Goal: Find contact information: Find contact information

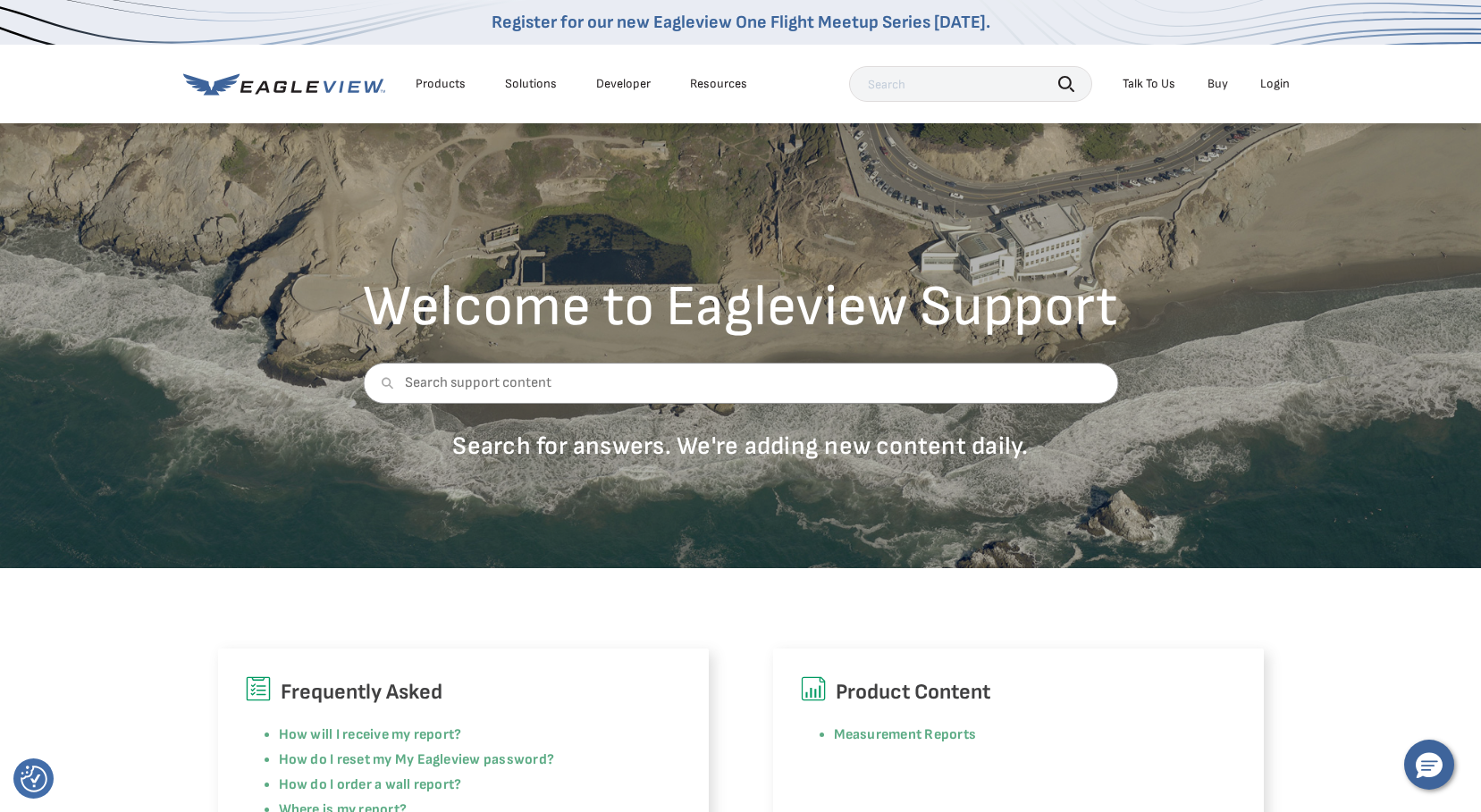
click at [1165, 81] on div "Talk To Us" at bounding box center [1149, 84] width 52 height 16
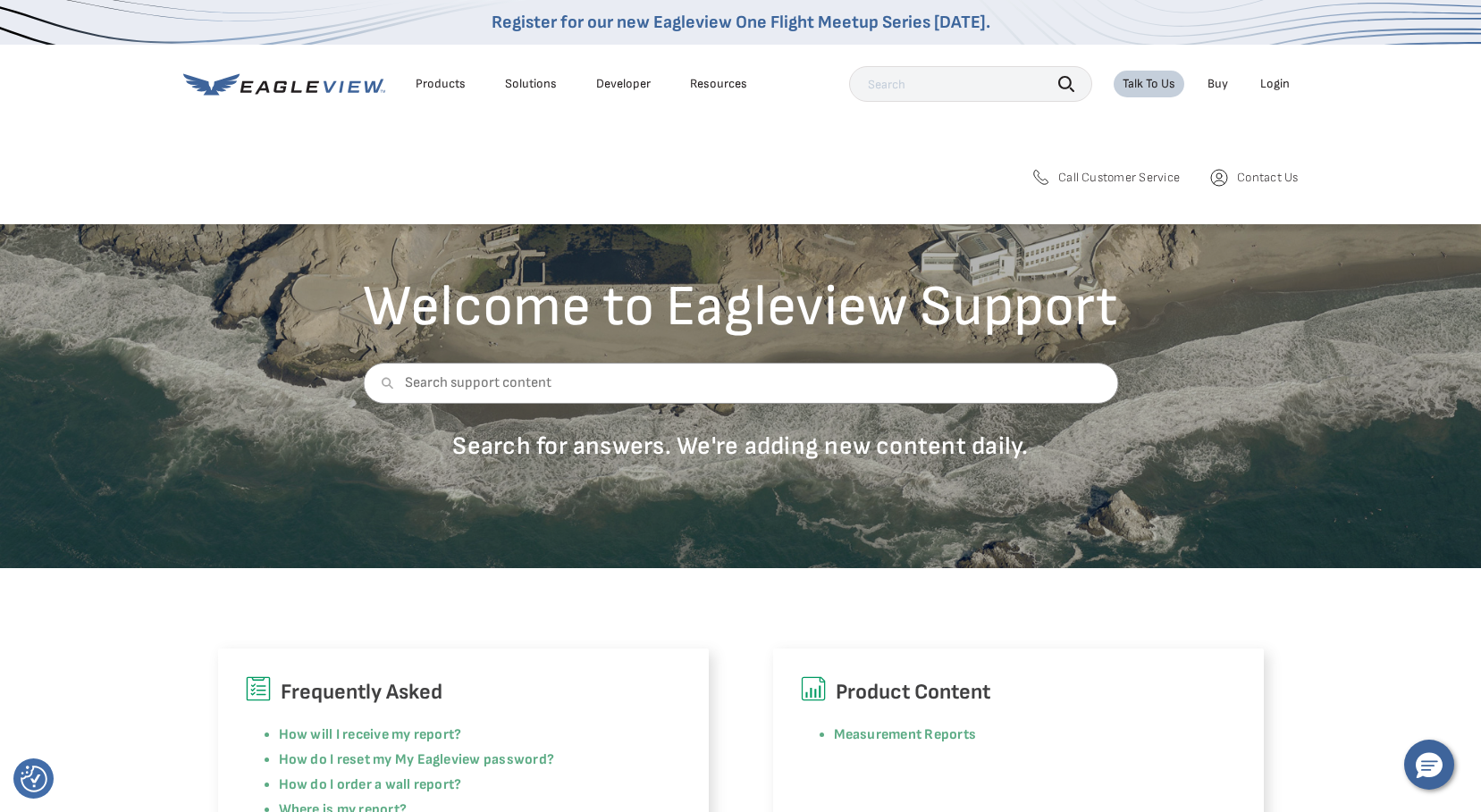
click at [1271, 178] on span "Contact Us" at bounding box center [1267, 178] width 61 height 16
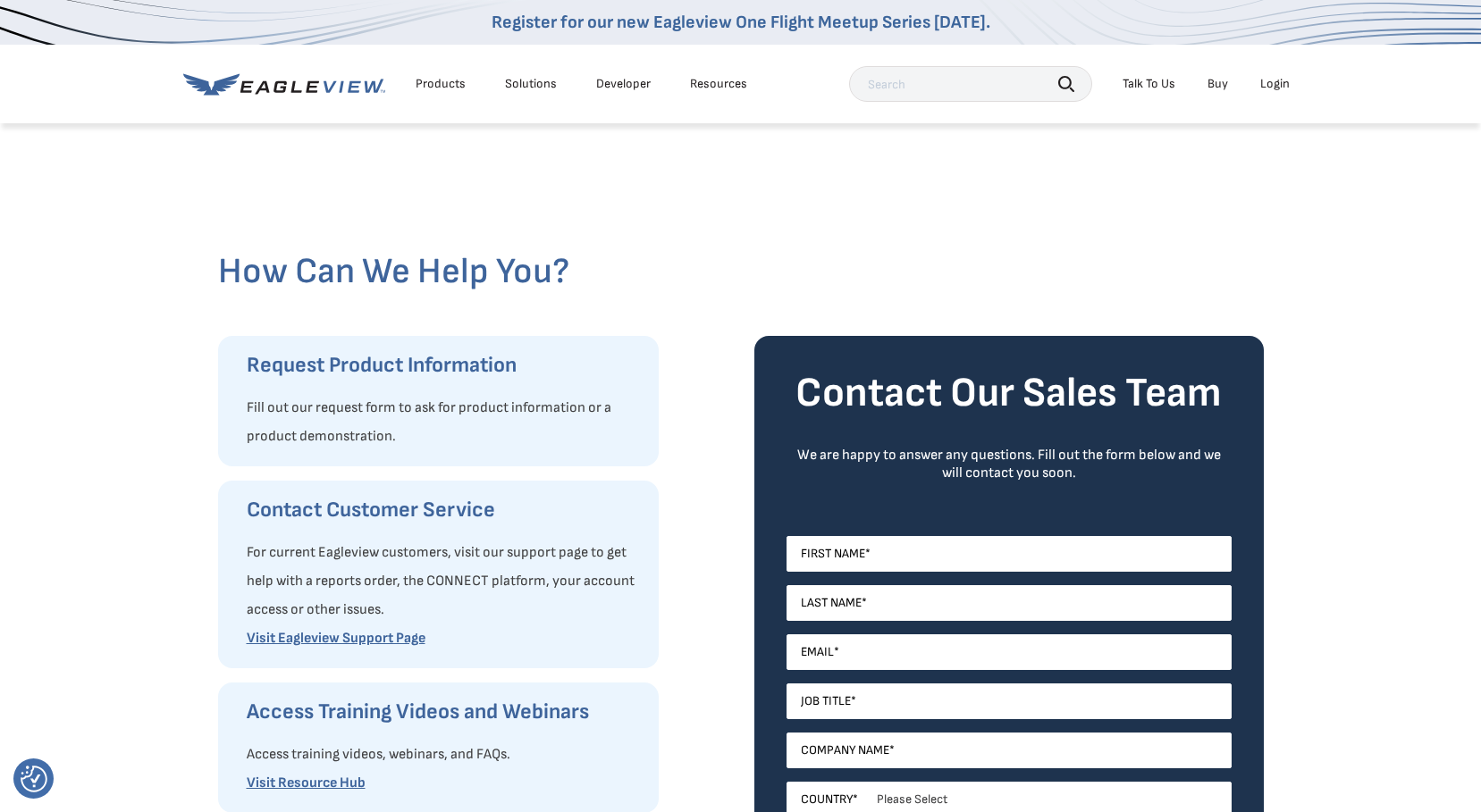
scroll to position [417, 0]
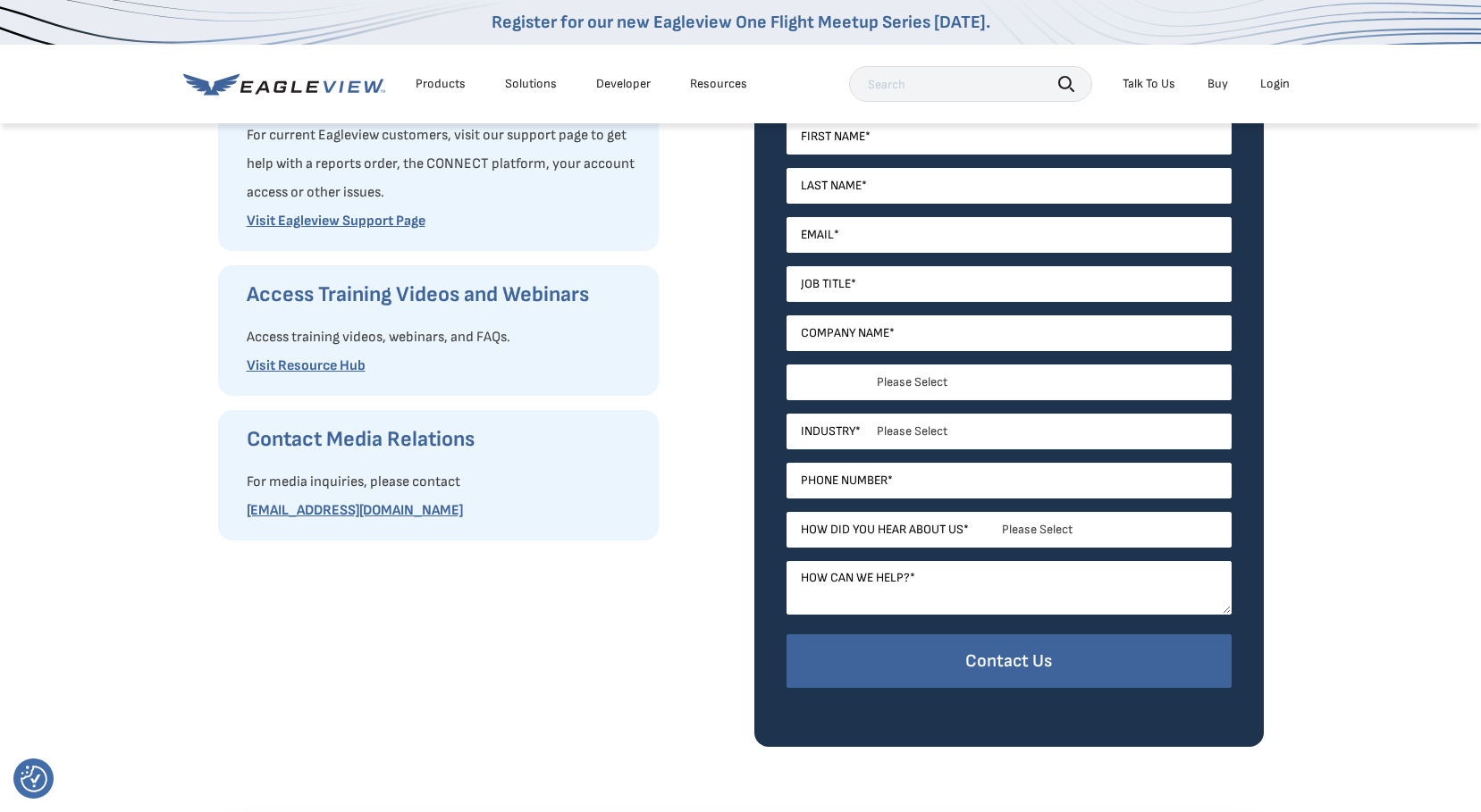
click at [861, 385] on select "Please Select United States Canada Australia India United Kingdom Other Aruba C…" at bounding box center [1009, 382] width 445 height 36
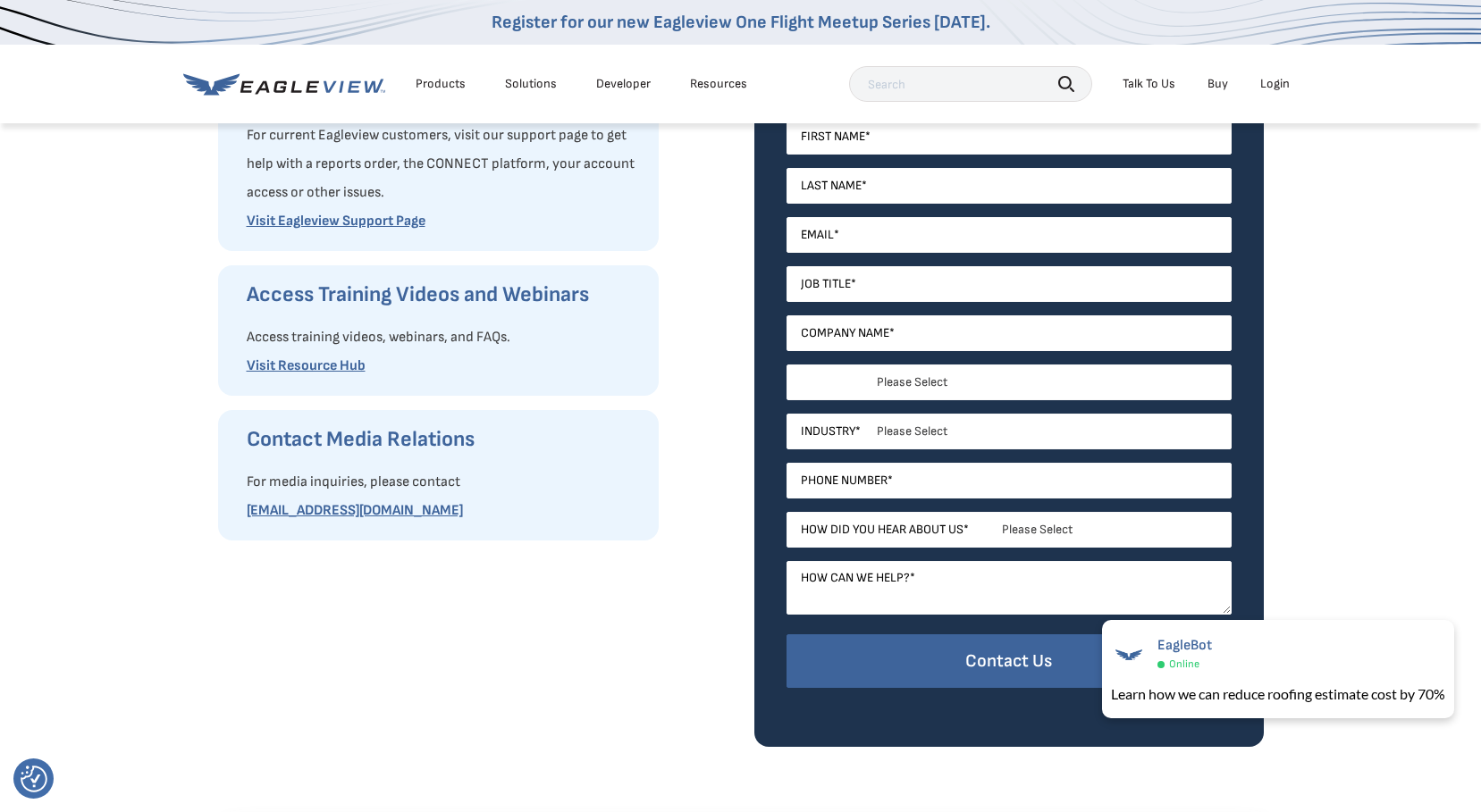
select select "[GEOGRAPHIC_DATA]"
click at [786, 364] on select "Please Select United States Canada Australia India United Kingdom Other Aruba C…" at bounding box center [1009, 382] width 445 height 36
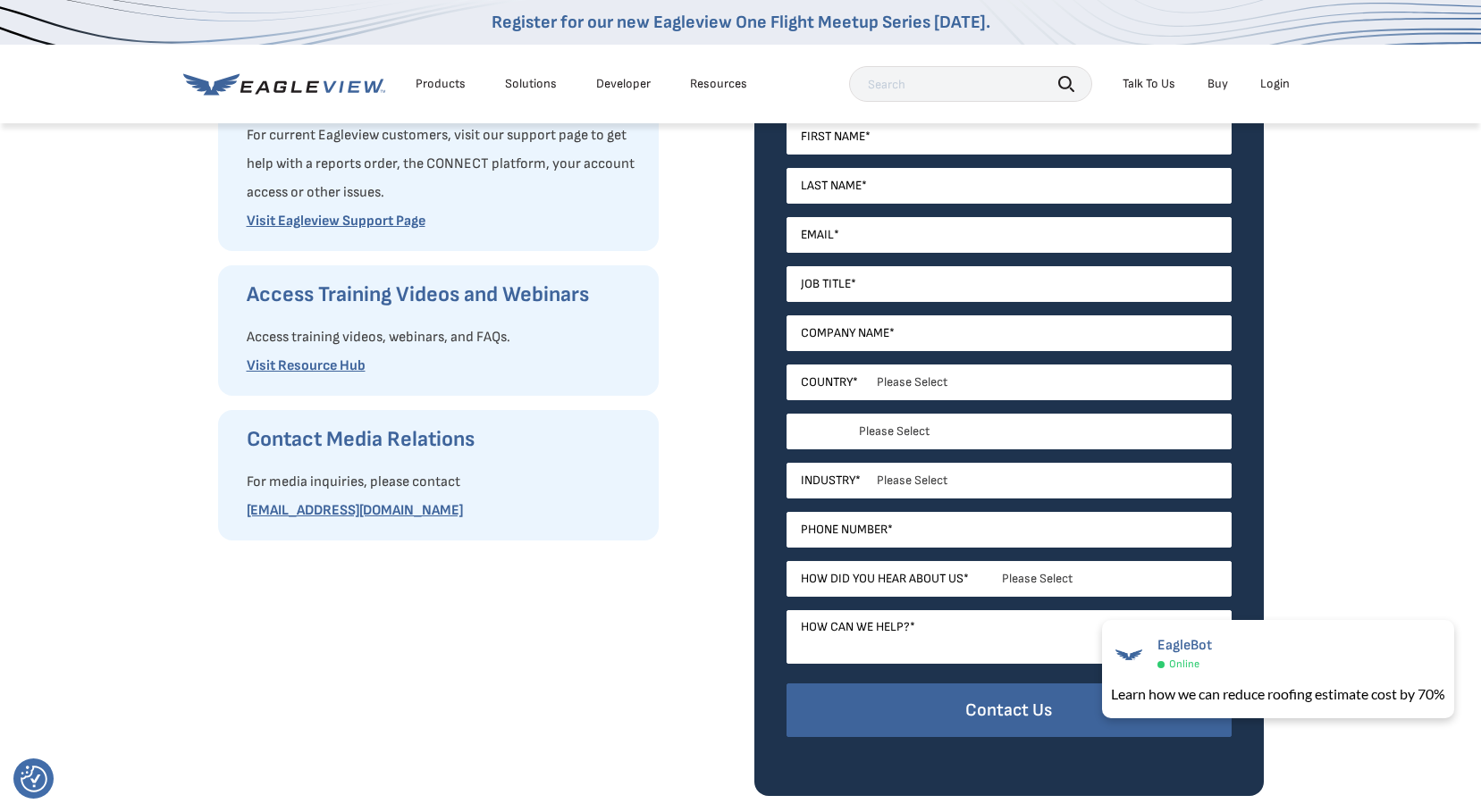
click at [831, 436] on select "Please Select Alabama Alaska Alberta Arizona Arkansas British Columbia Californ…" at bounding box center [1009, 431] width 445 height 36
select select "Nebraska"
click at [786, 413] on select "Please Select Alabama Alaska Alberta Arizona Arkansas British Columbia Californ…" at bounding box center [1009, 431] width 445 height 36
click at [849, 488] on select "Please Select Architects & Engineering Construction Electric/Gas Utilities Gove…" at bounding box center [1009, 481] width 445 height 36
select select "Government"
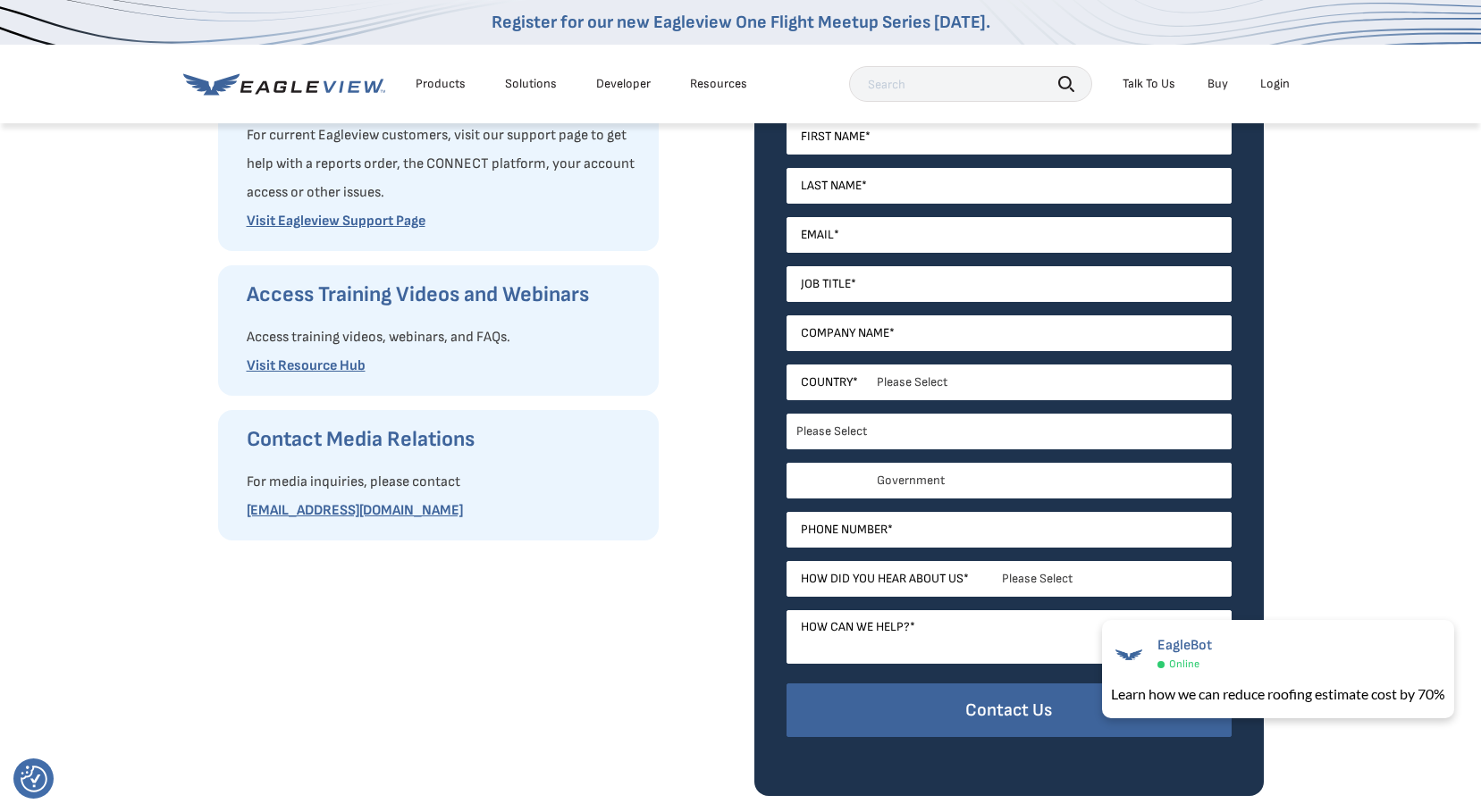
click at [786, 463] on select "Please Select Architects & Engineering Construction Electric/Gas Utilities Gove…" at bounding box center [1009, 481] width 445 height 36
click at [318, 364] on link "Visit Resource Hub" at bounding box center [306, 365] width 119 height 17
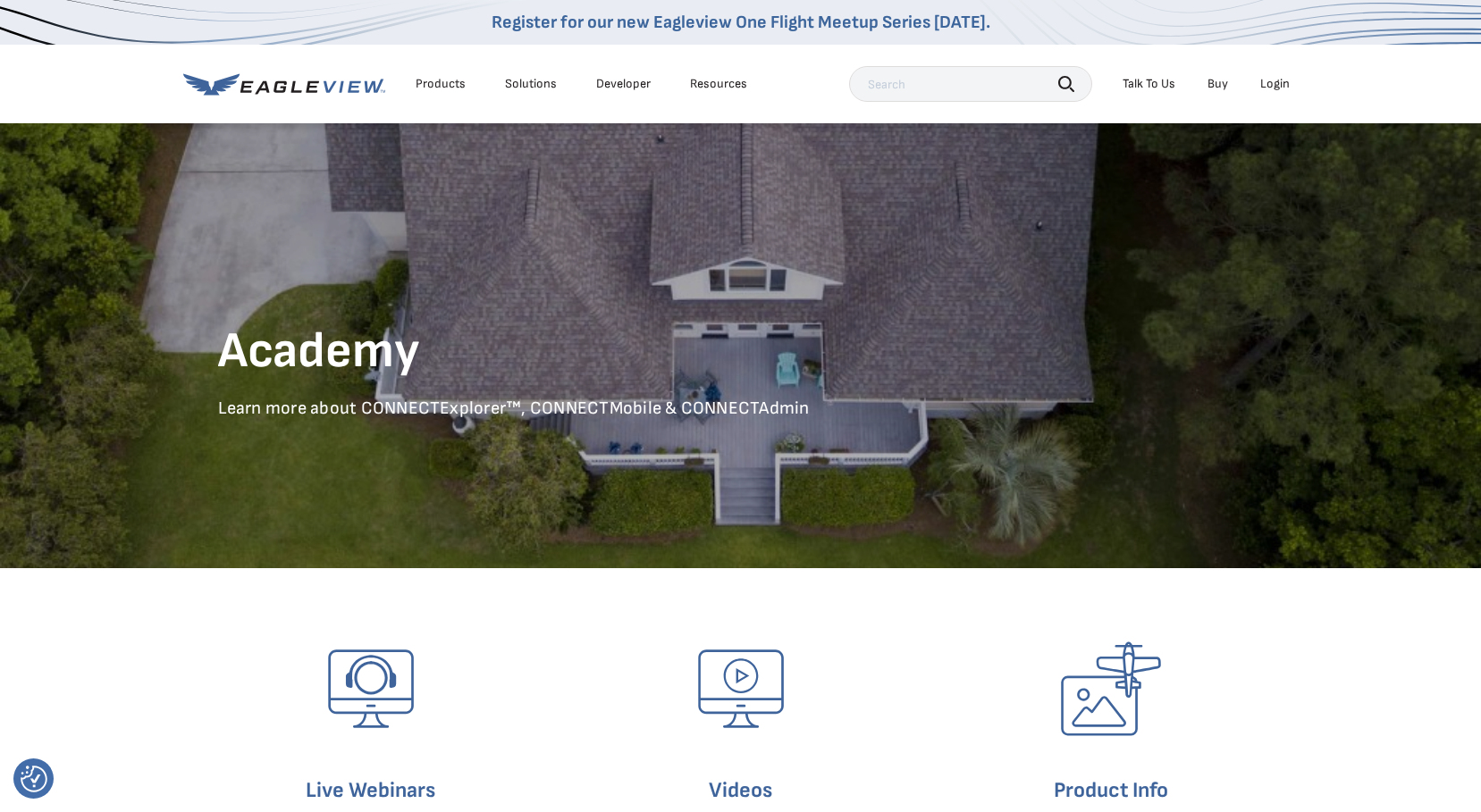
scroll to position [417, 0]
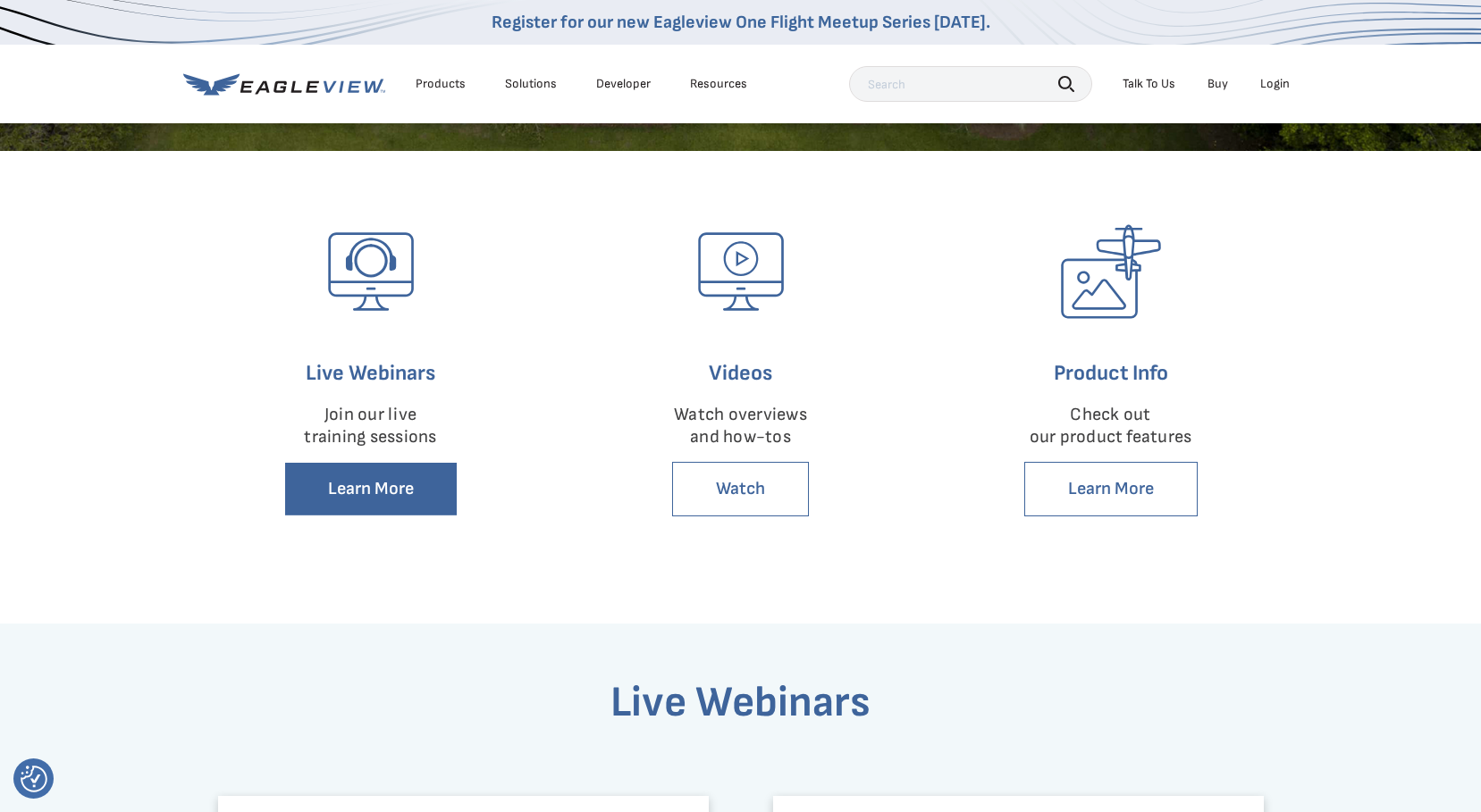
click at [374, 488] on link "Learn More" at bounding box center [371, 489] width 174 height 54
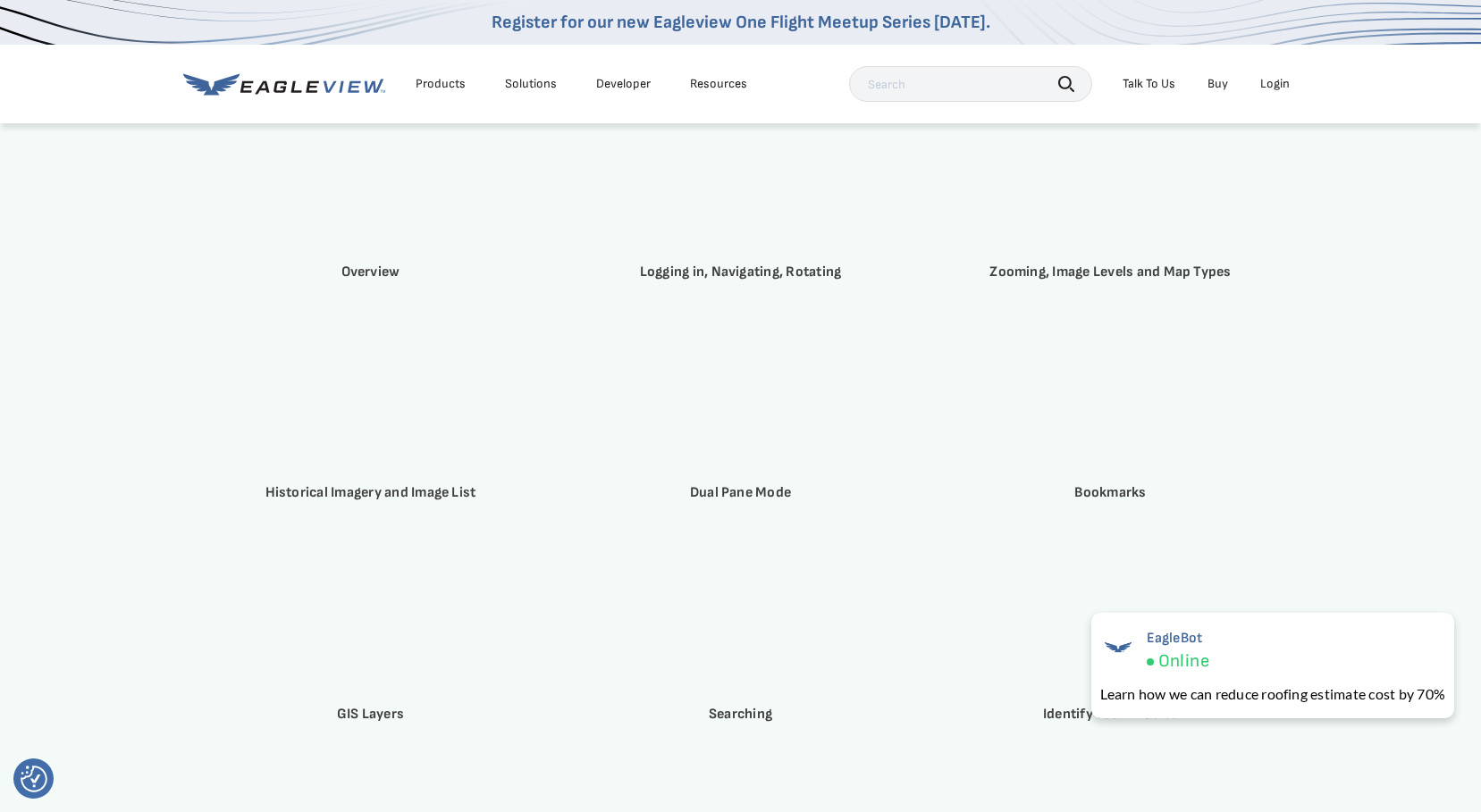
scroll to position [2129, 0]
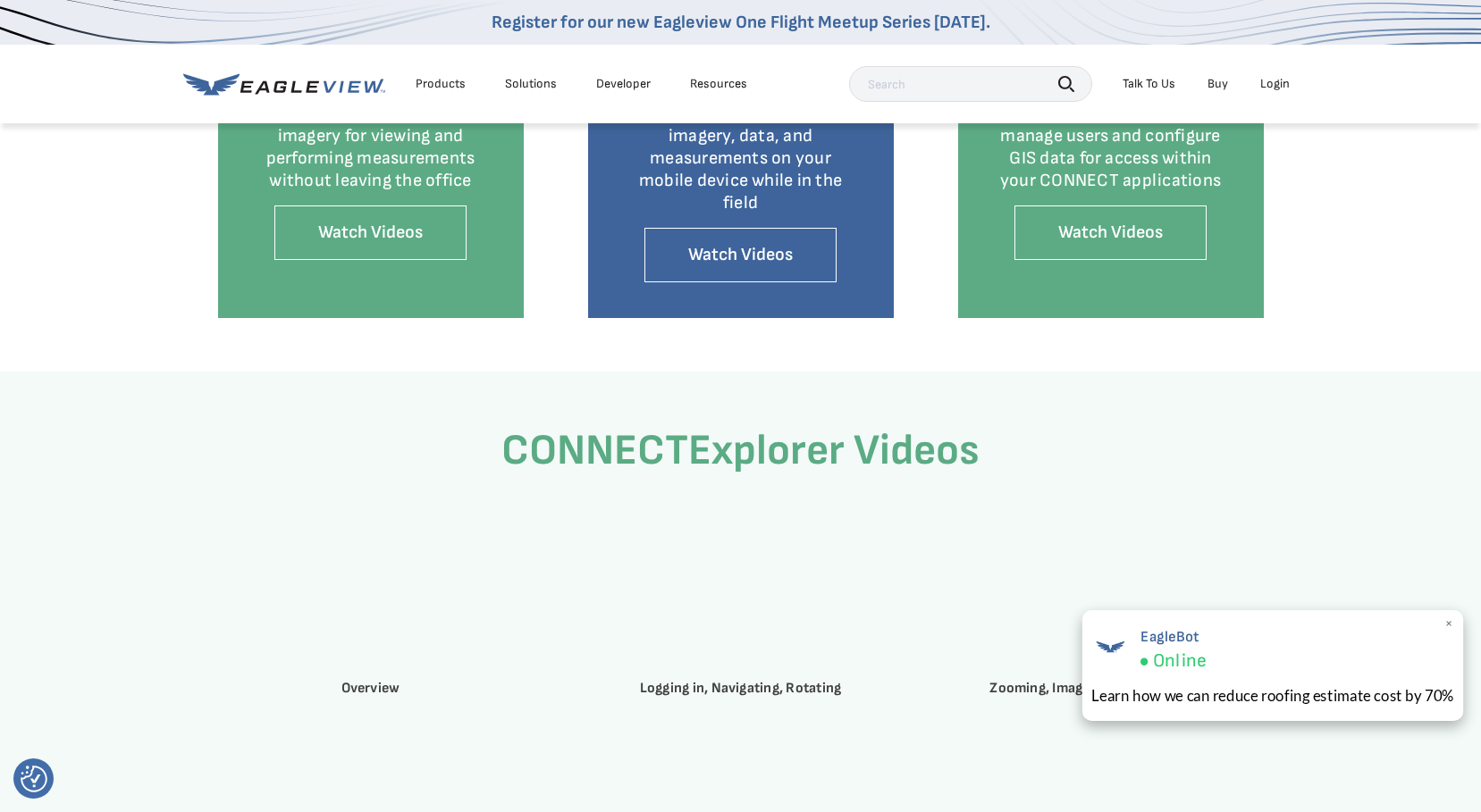
click at [1450, 623] on span "×" at bounding box center [1448, 624] width 10 height 19
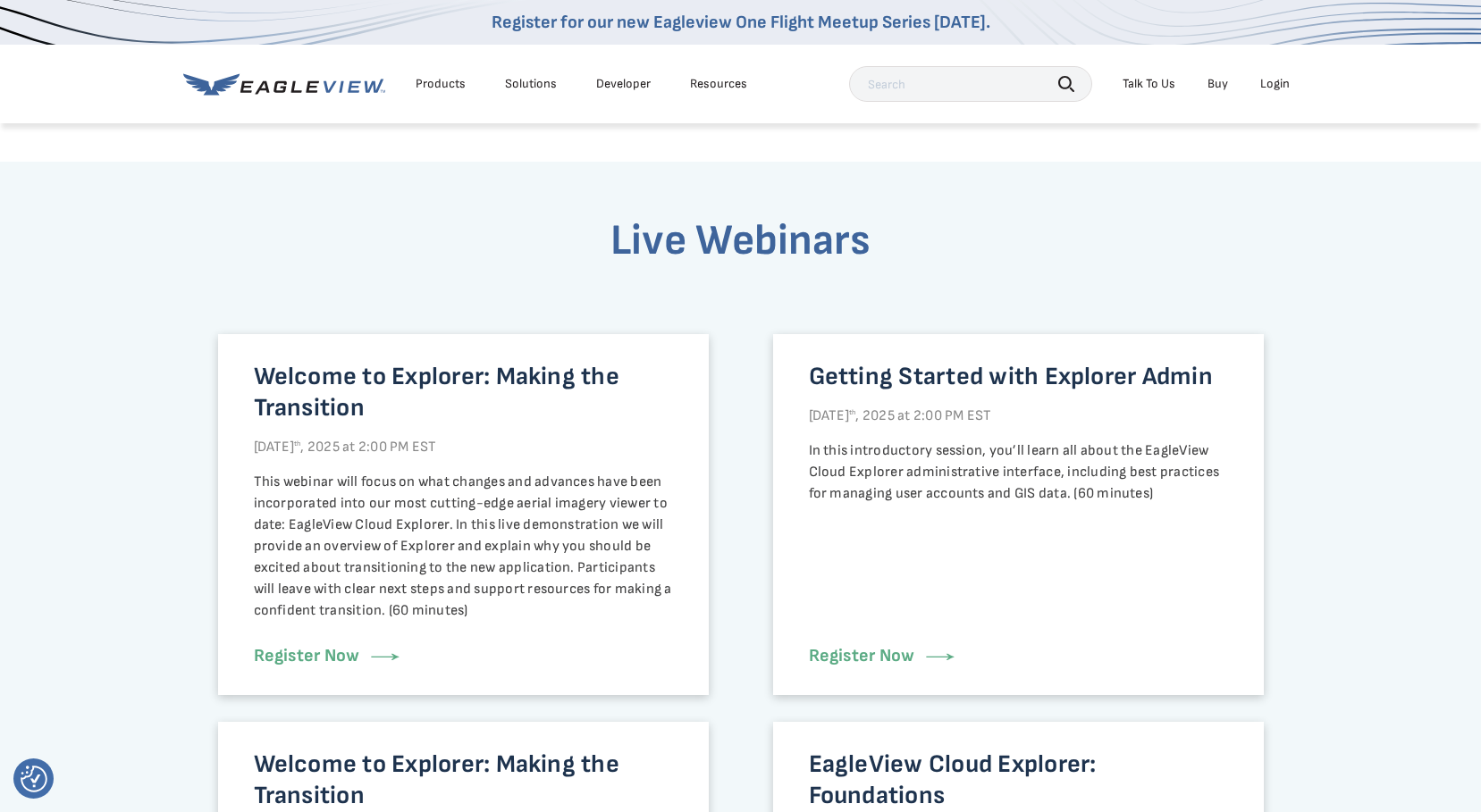
scroll to position [1295, 0]
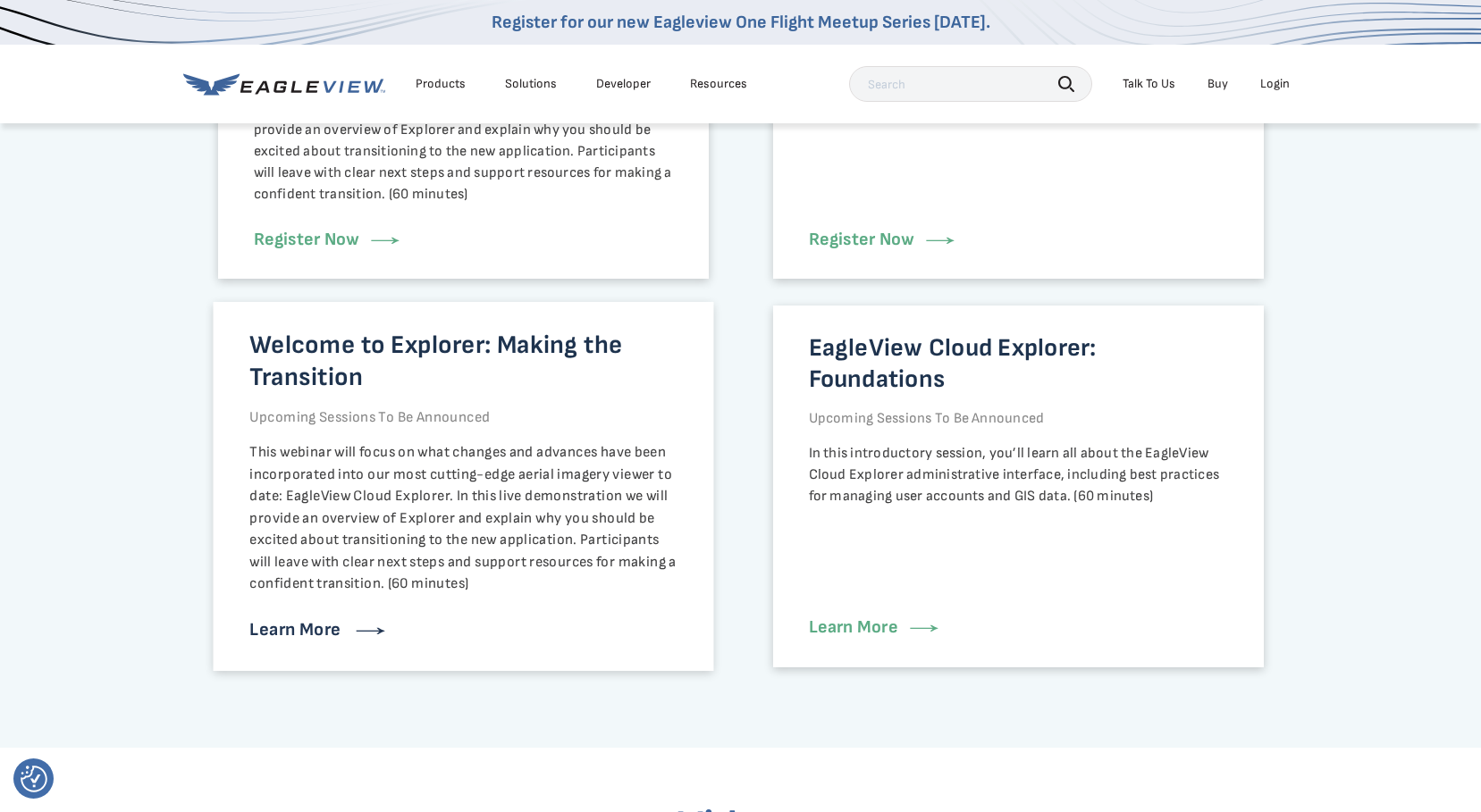
click at [298, 628] on link "Learn More" at bounding box center [313, 629] width 128 height 22
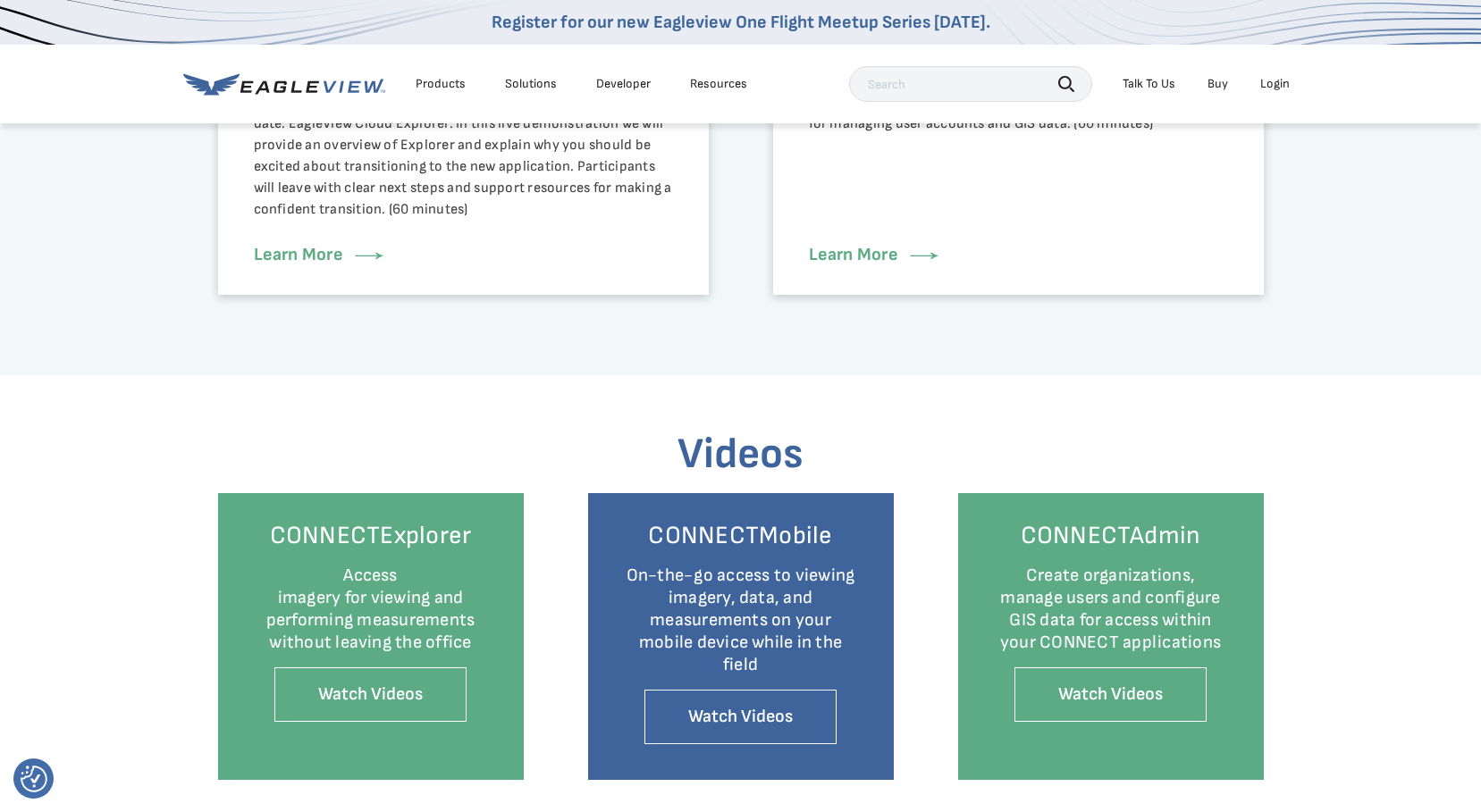
scroll to position [1251, 0]
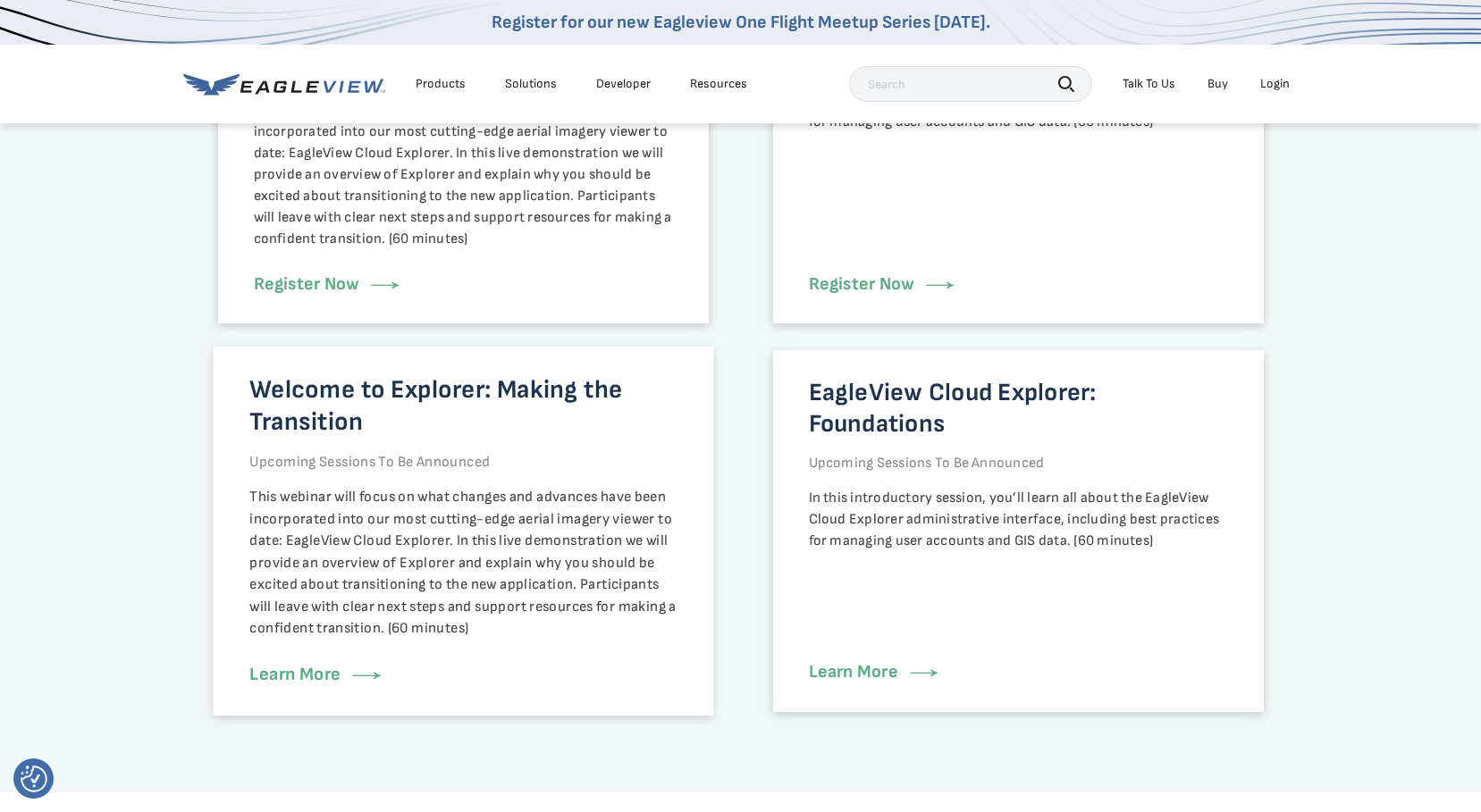
click at [449, 416] on p "Welcome to Explorer: Making the Transition" at bounding box center [463, 406] width 427 height 63
click at [304, 676] on link "Learn More" at bounding box center [313, 675] width 128 height 22
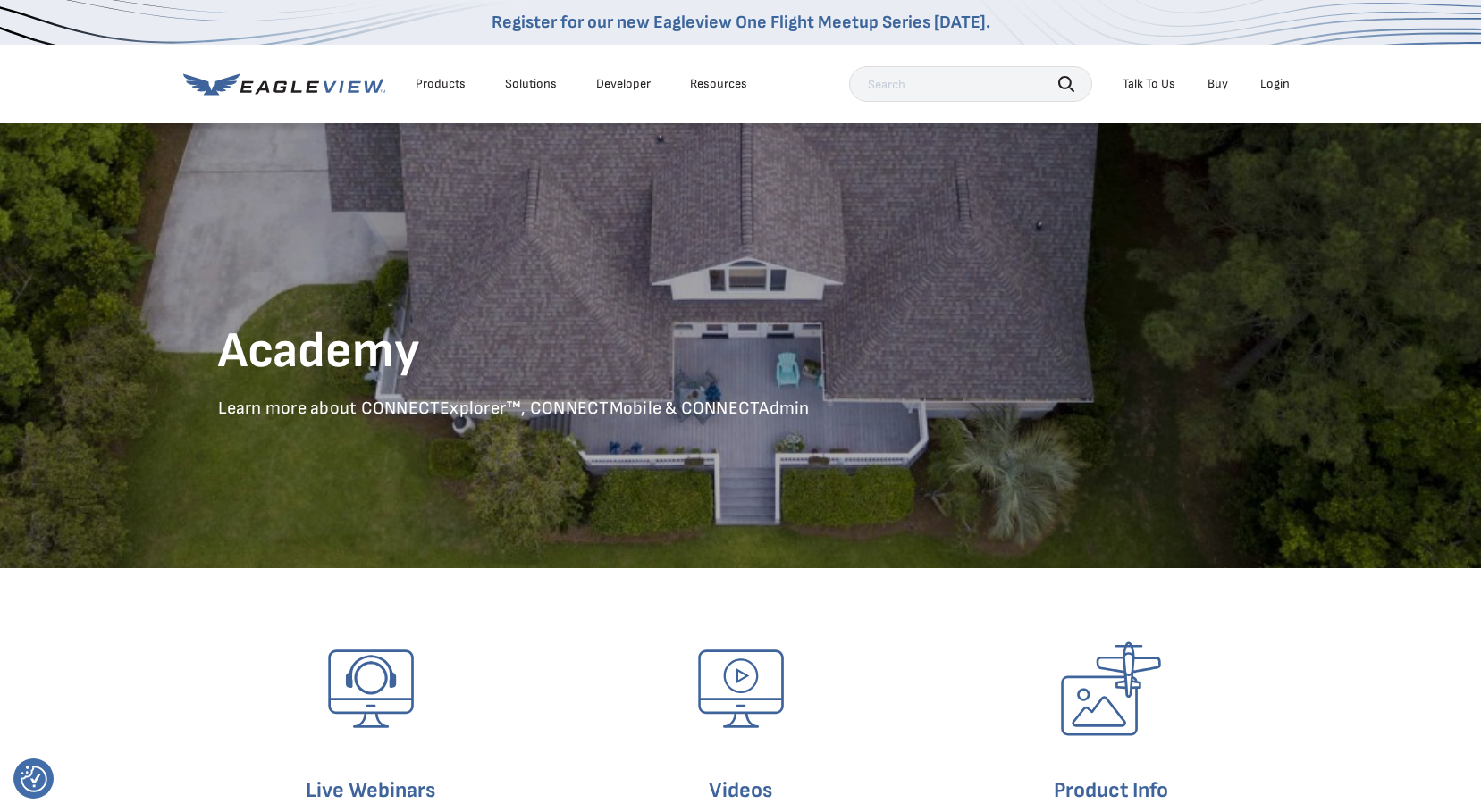
scroll to position [417, 0]
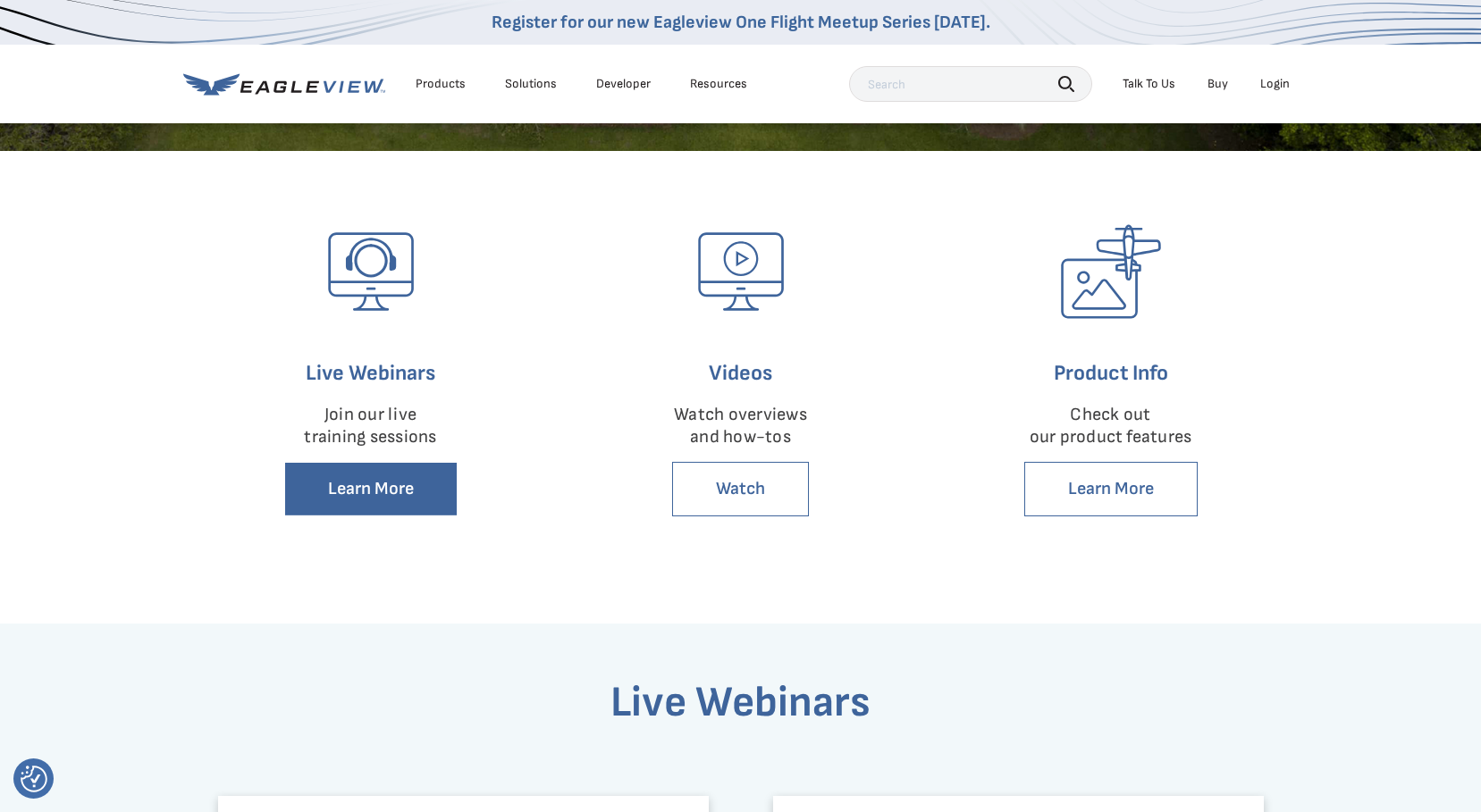
click at [367, 492] on link "Learn More" at bounding box center [371, 489] width 174 height 54
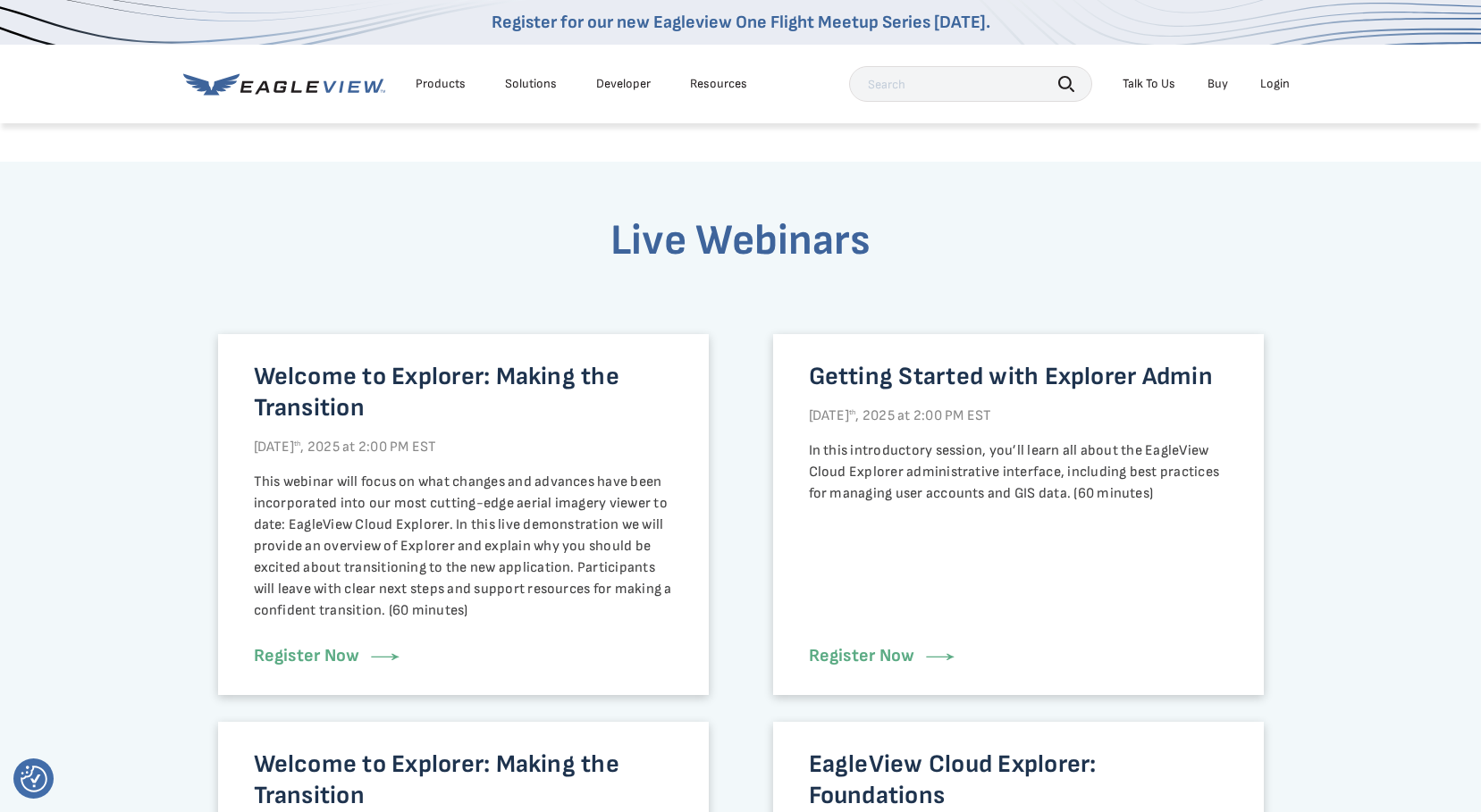
scroll to position [462, 0]
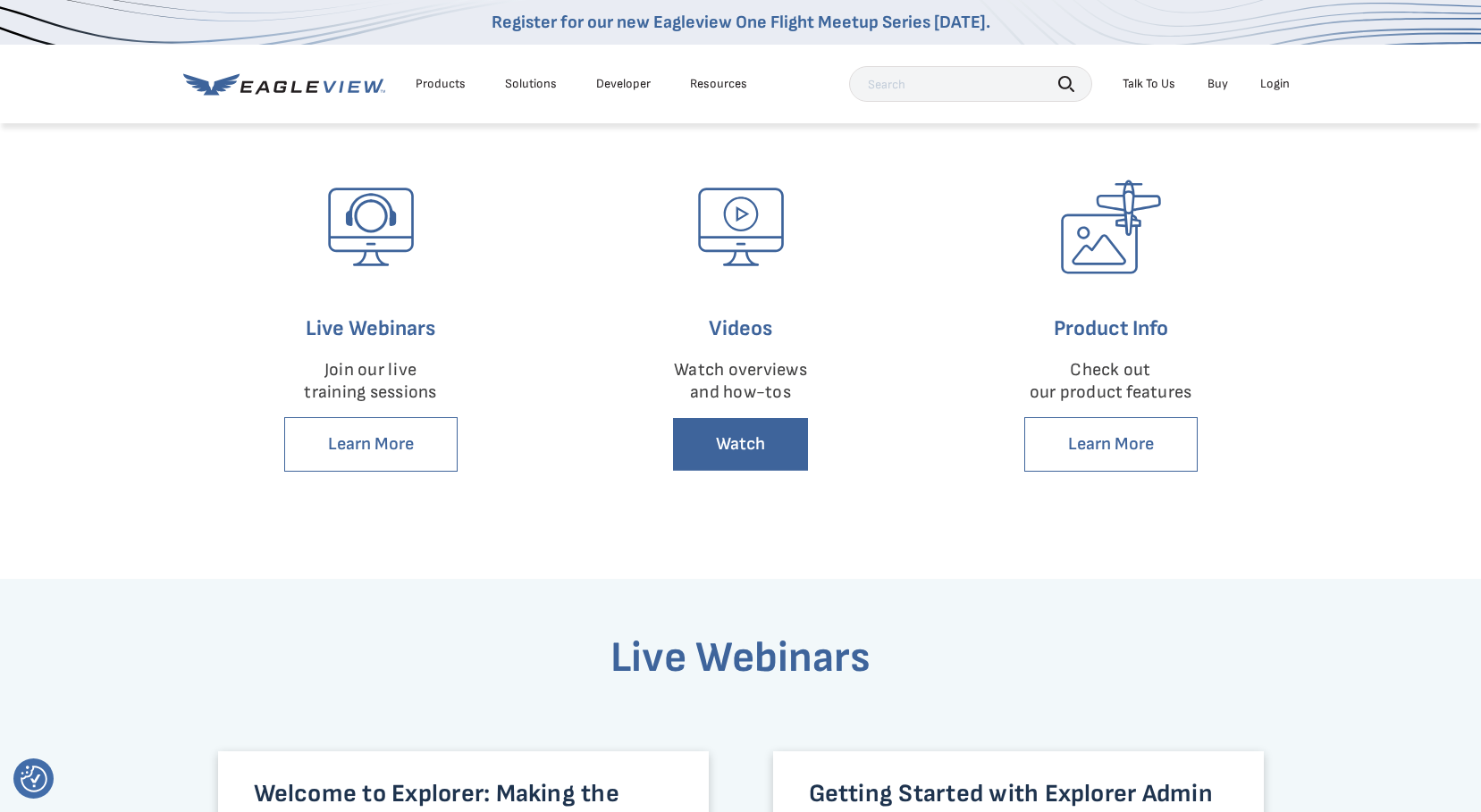
click at [762, 450] on link "Watch" at bounding box center [740, 444] width 137 height 54
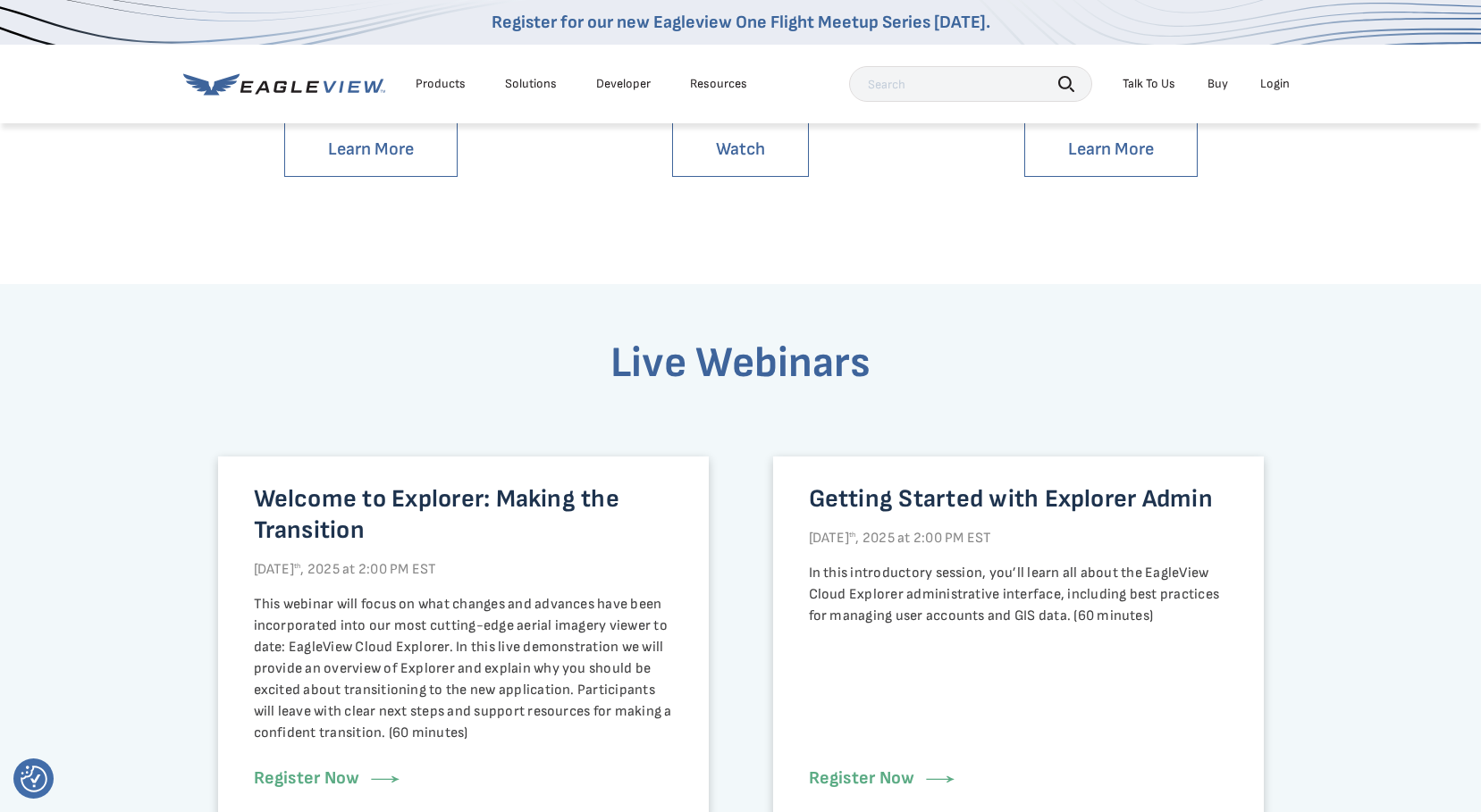
scroll to position [339, 0]
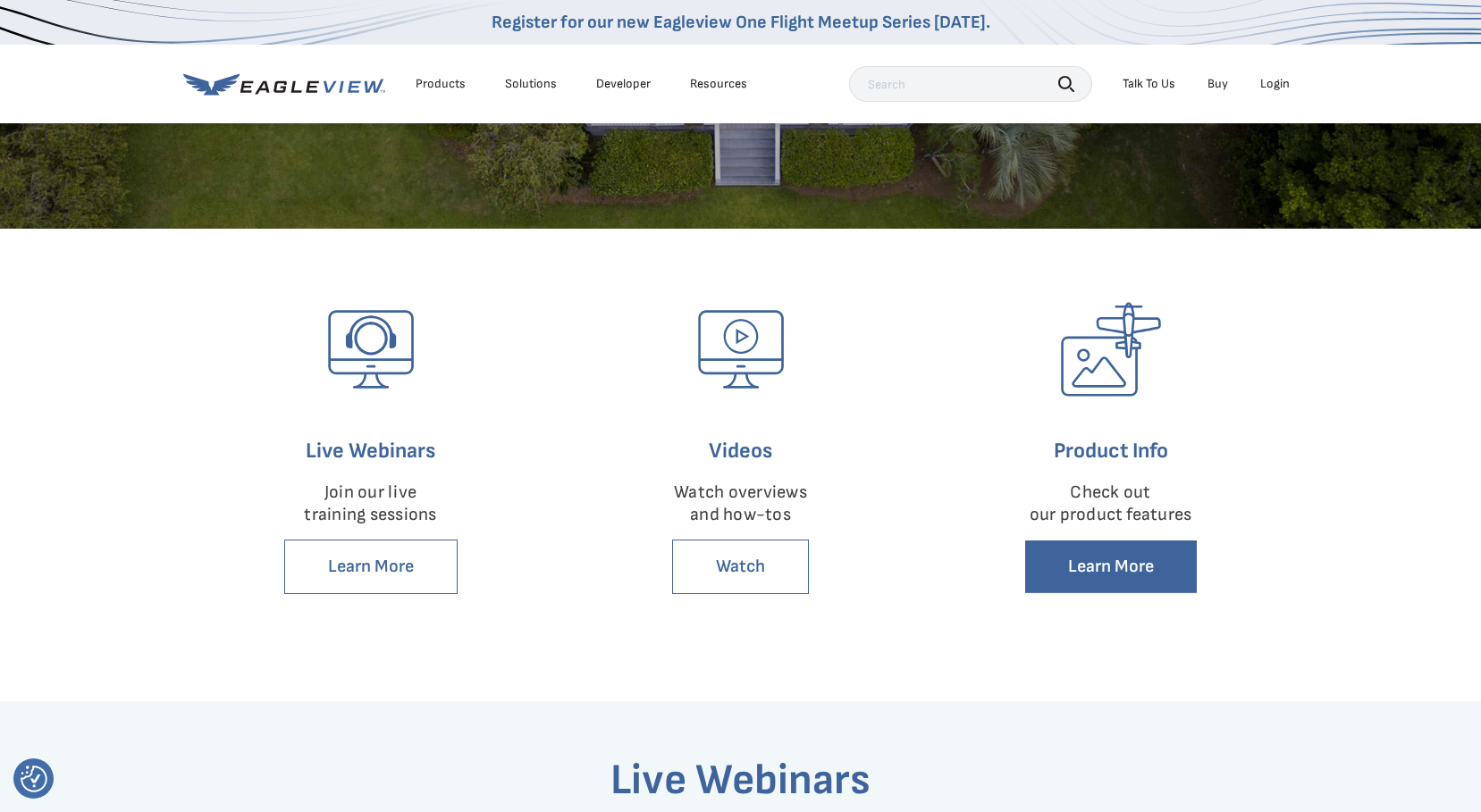
click at [1116, 571] on link "Learn More" at bounding box center [1111, 567] width 174 height 54
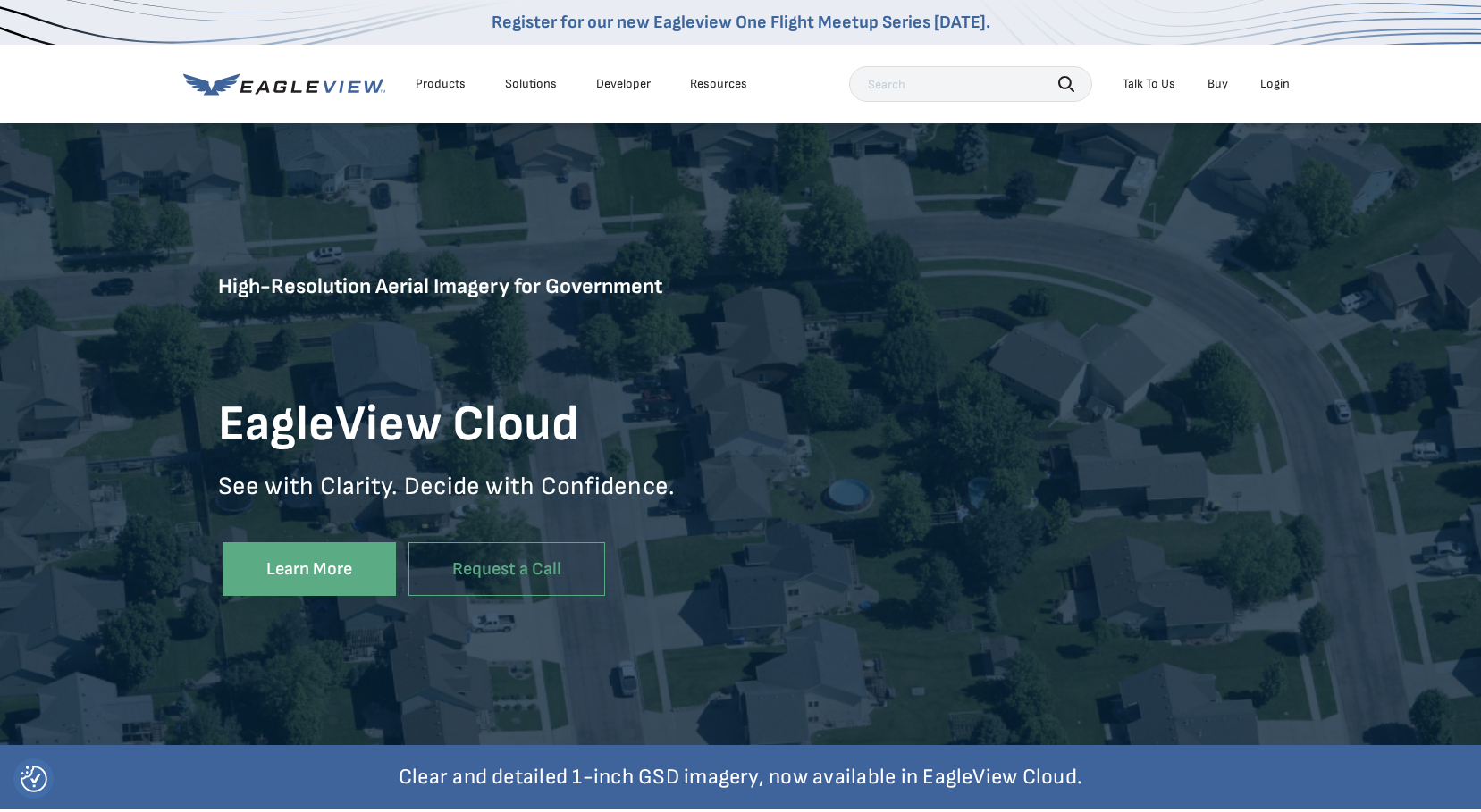
click at [1286, 87] on div "Login" at bounding box center [1275, 84] width 30 height 16
click at [1294, 84] on li "Login" at bounding box center [1275, 84] width 47 height 27
click at [1282, 83] on div "Login" at bounding box center [1275, 84] width 30 height 16
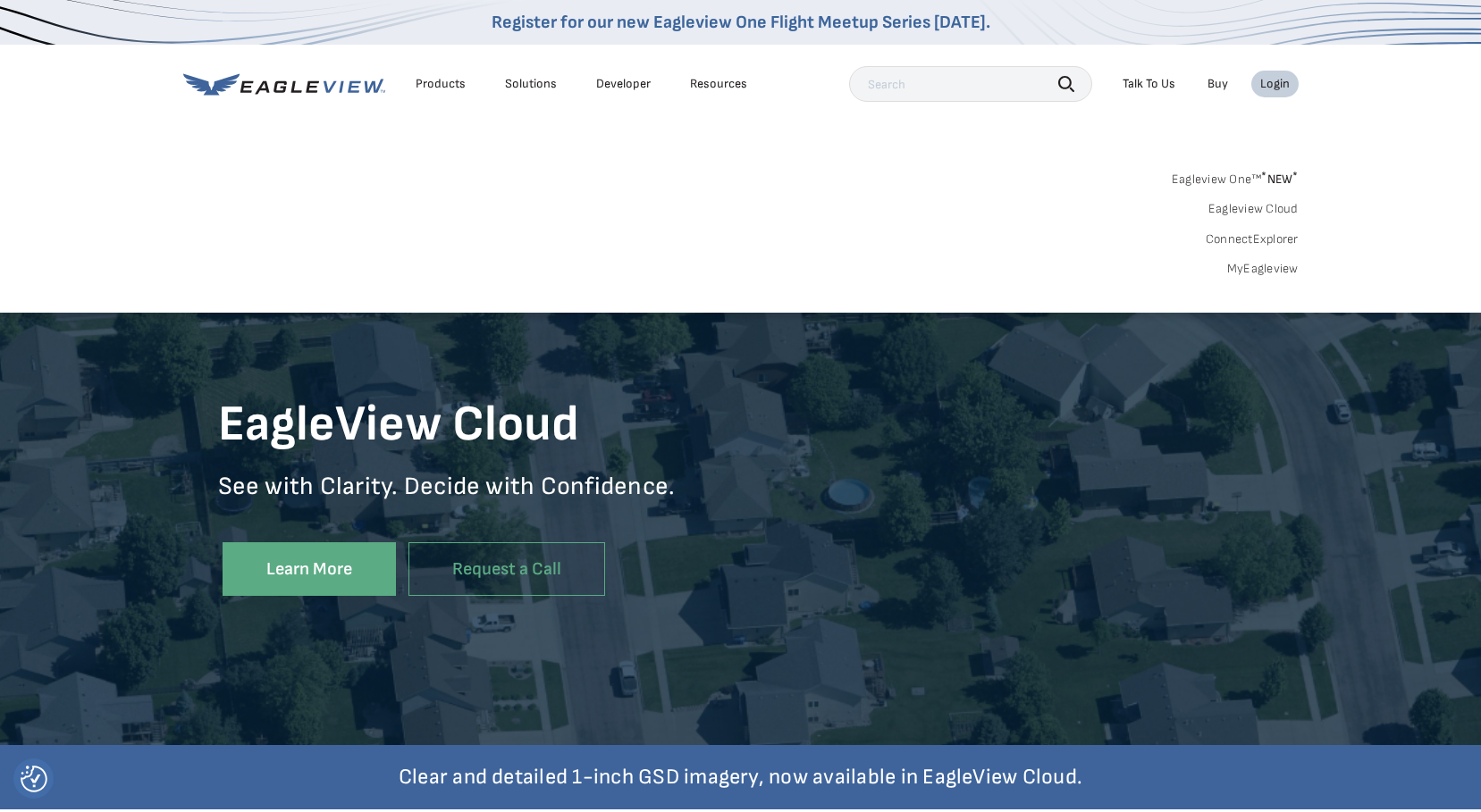
click at [1273, 266] on link "MyEagleview" at bounding box center [1262, 269] width 71 height 16
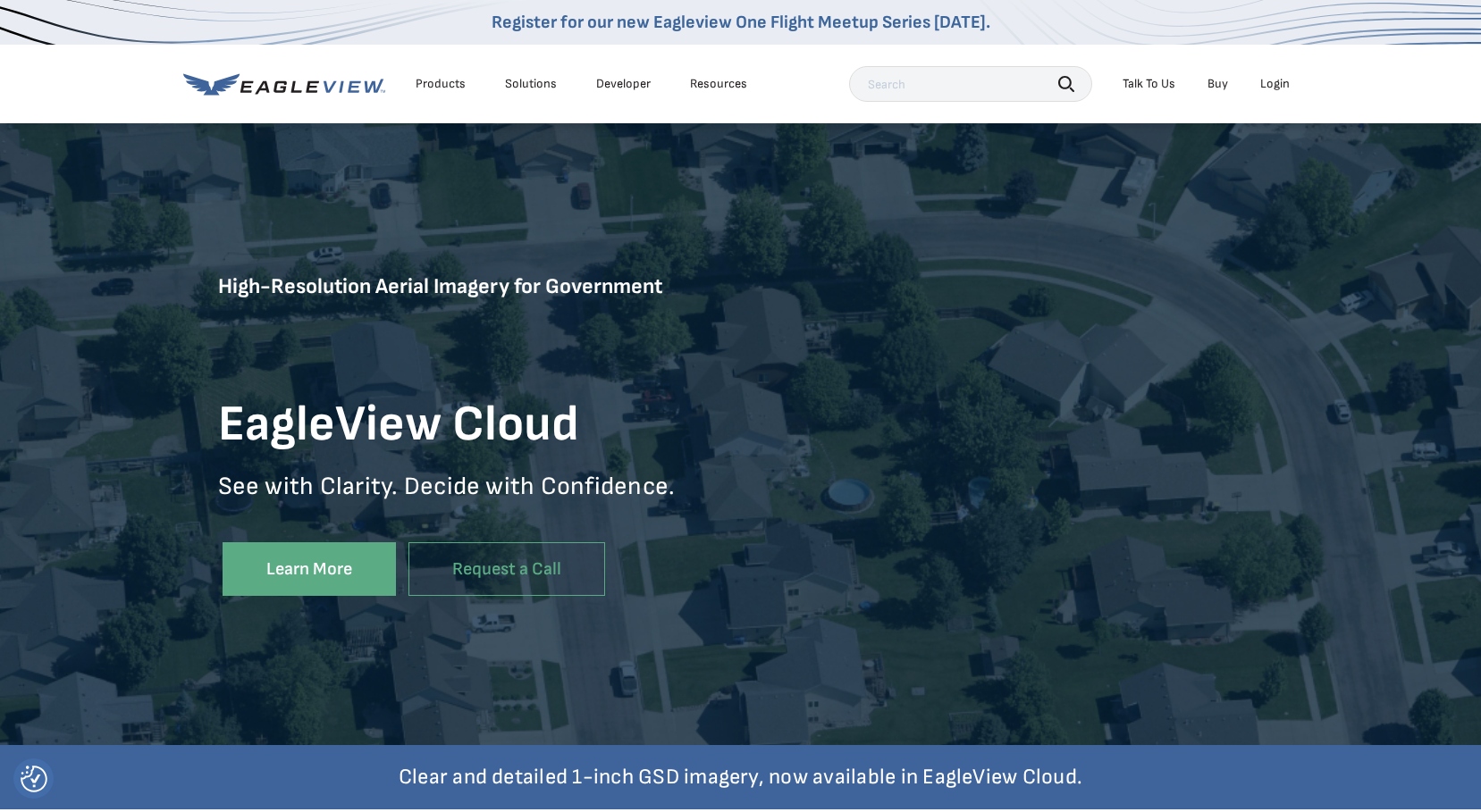
click at [1274, 88] on div "Login" at bounding box center [1275, 84] width 30 height 16
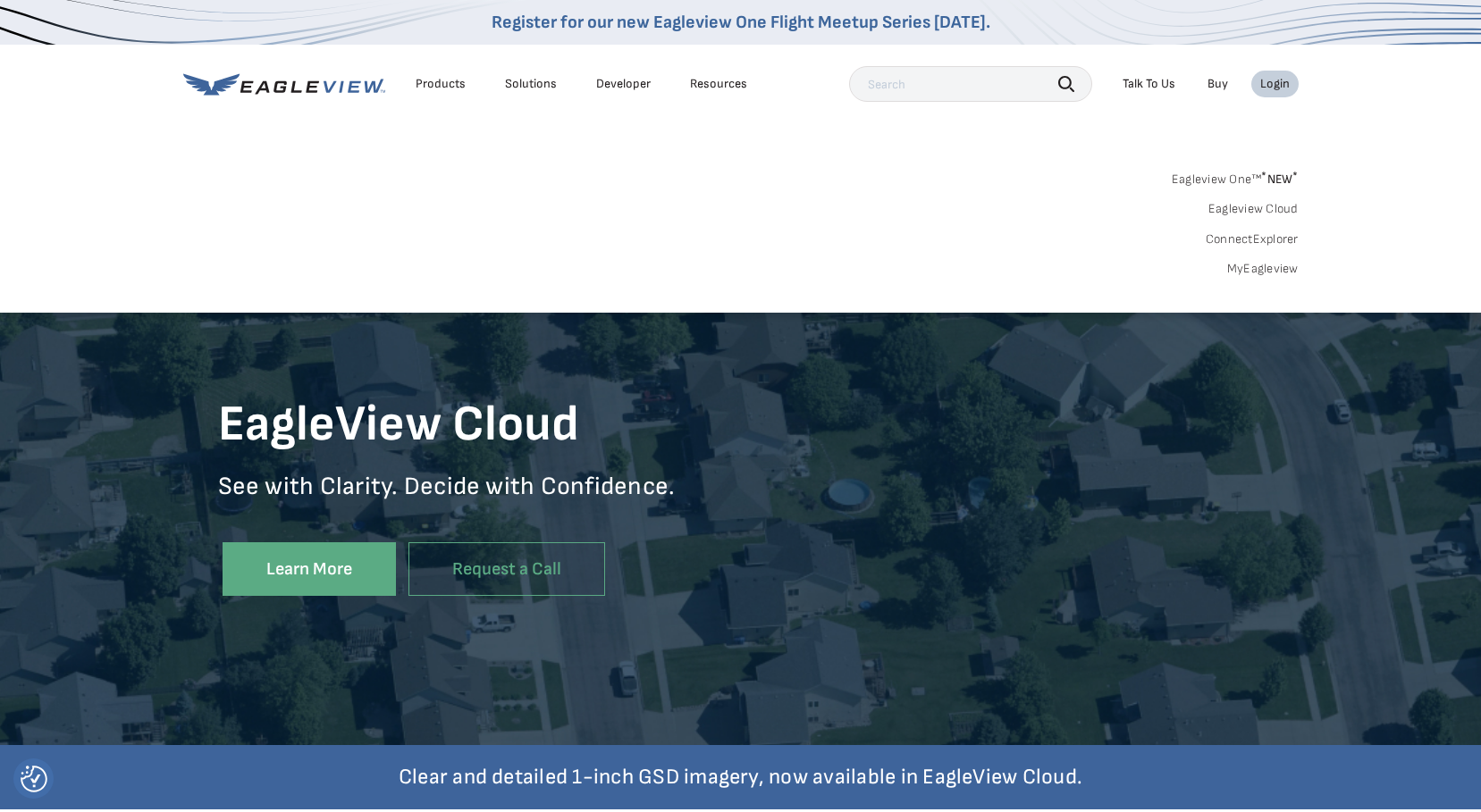
click at [1247, 208] on link "Eagleview Cloud" at bounding box center [1253, 209] width 90 height 16
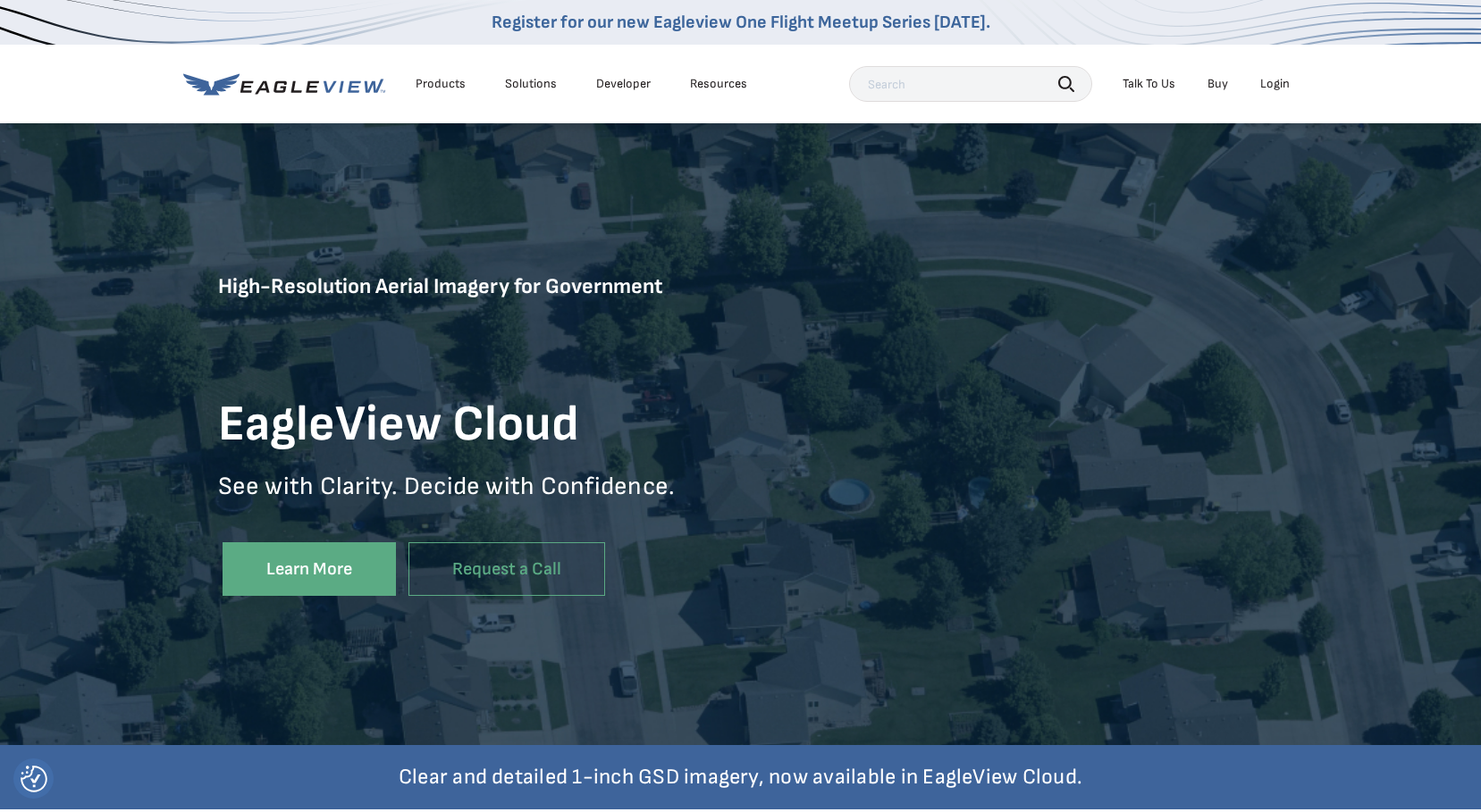
click at [1265, 79] on div "Login" at bounding box center [1275, 84] width 30 height 16
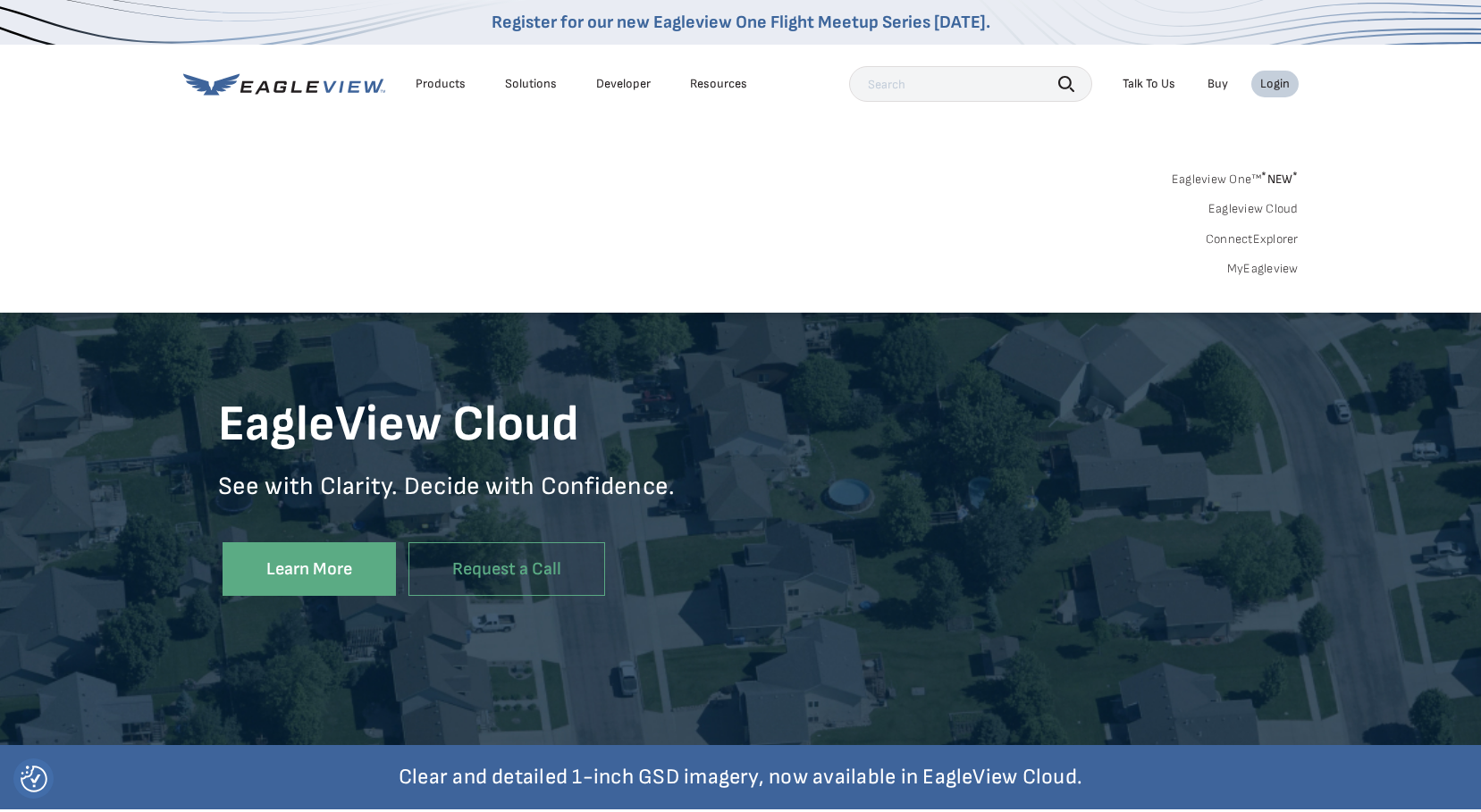
click at [1248, 177] on link "Eagleview One™ * NEW *" at bounding box center [1235, 176] width 127 height 21
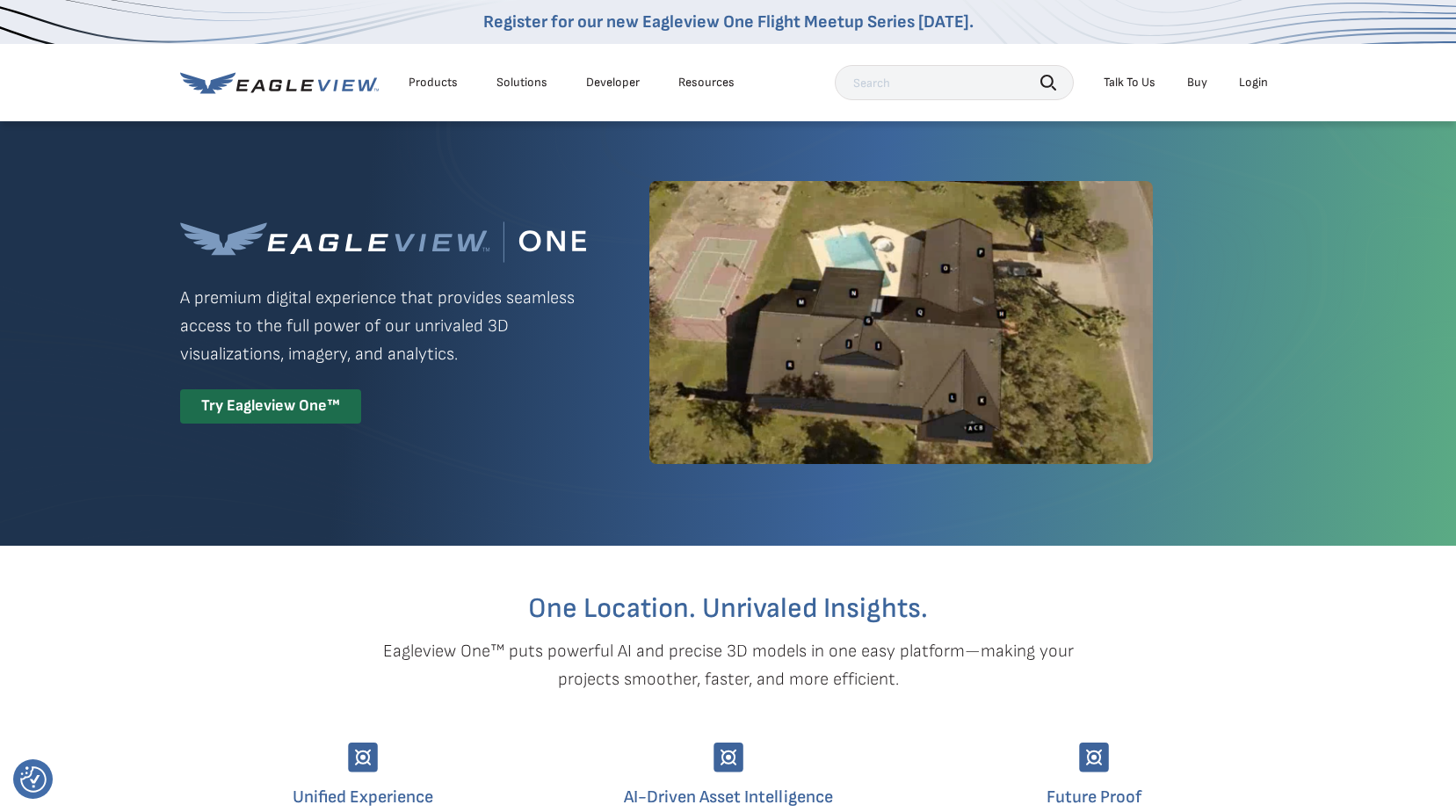
click at [1249, 83] on div "Login" at bounding box center [1253, 83] width 29 height 16
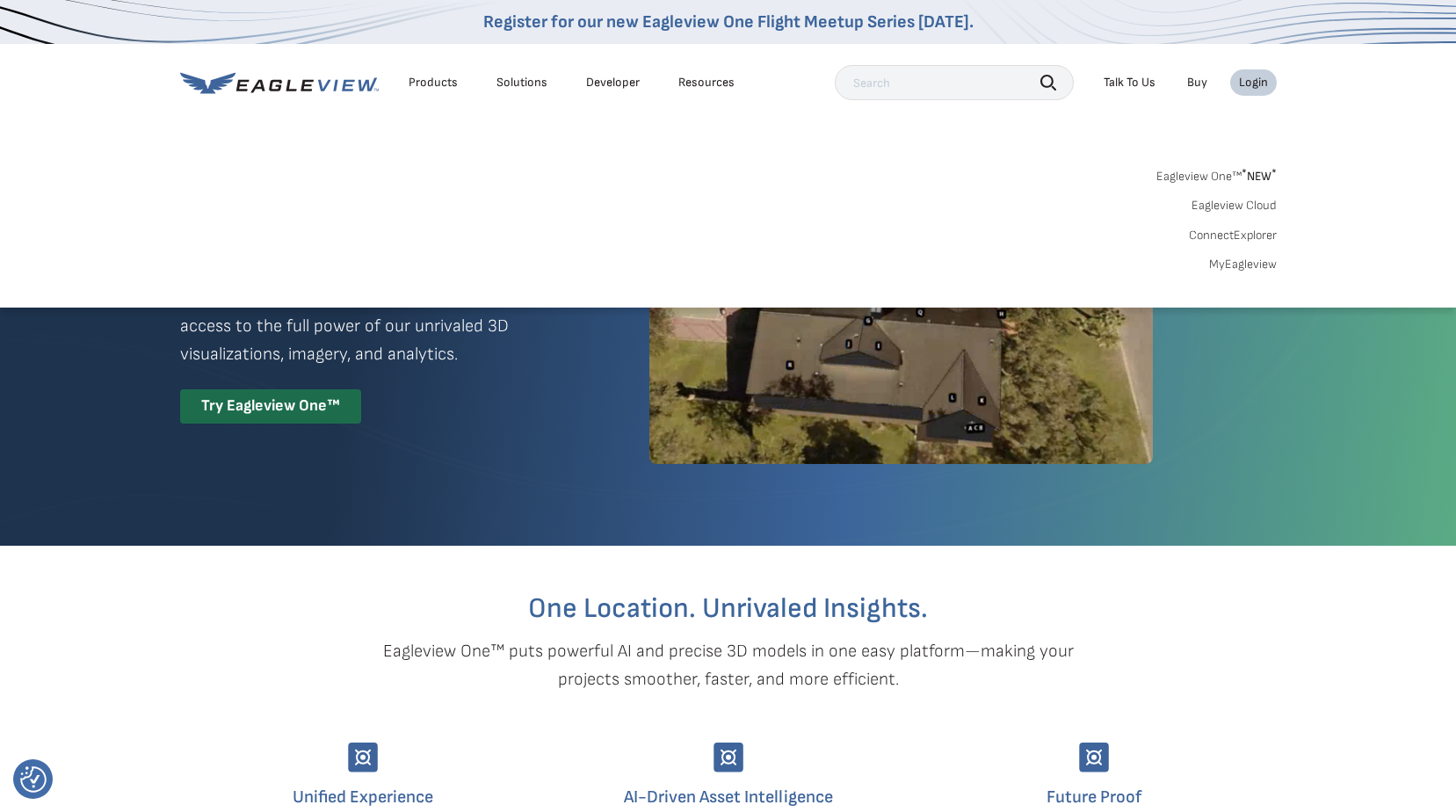
click at [1232, 233] on link "ConnectExplorer" at bounding box center [1232, 236] width 88 height 16
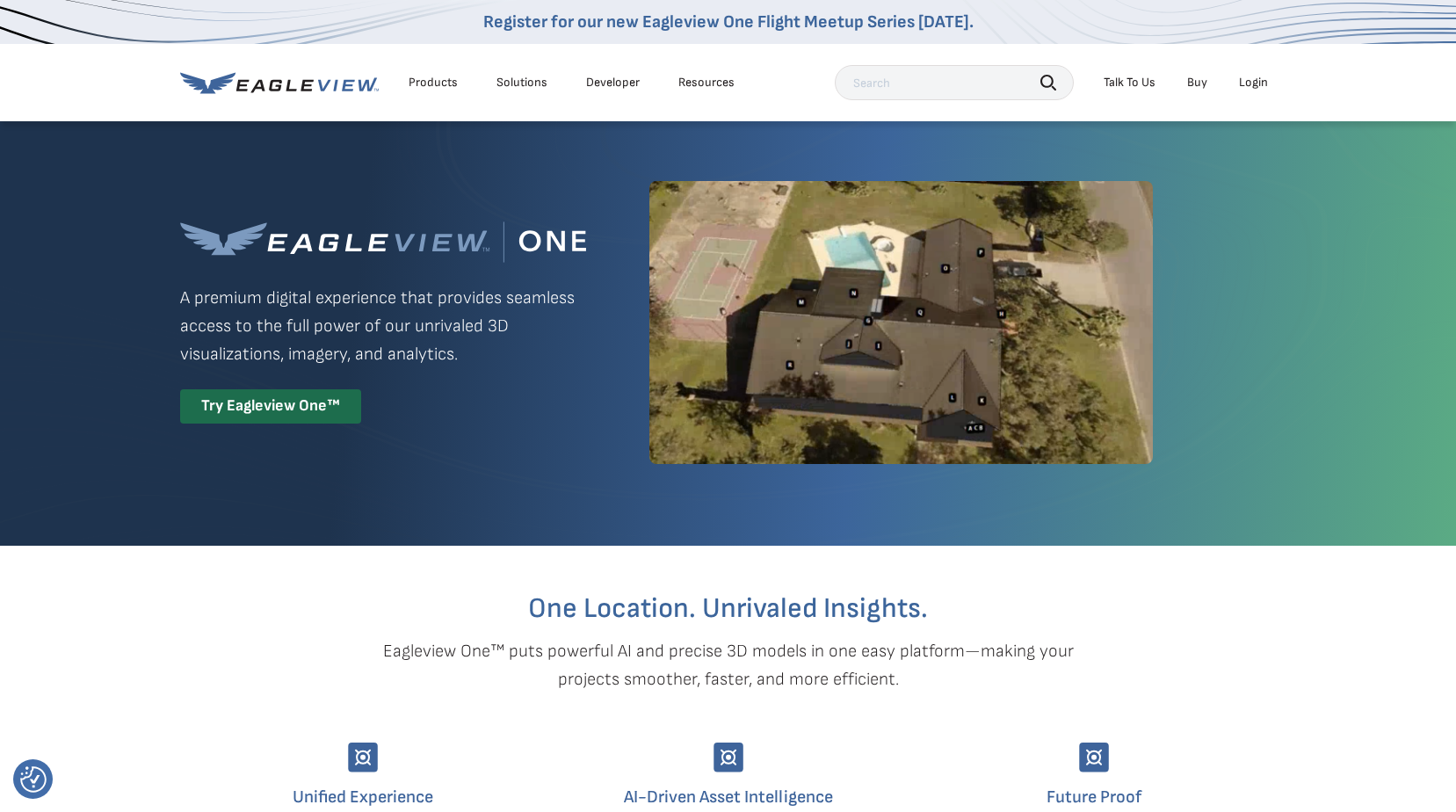
click at [1259, 79] on div "Login" at bounding box center [1253, 83] width 29 height 16
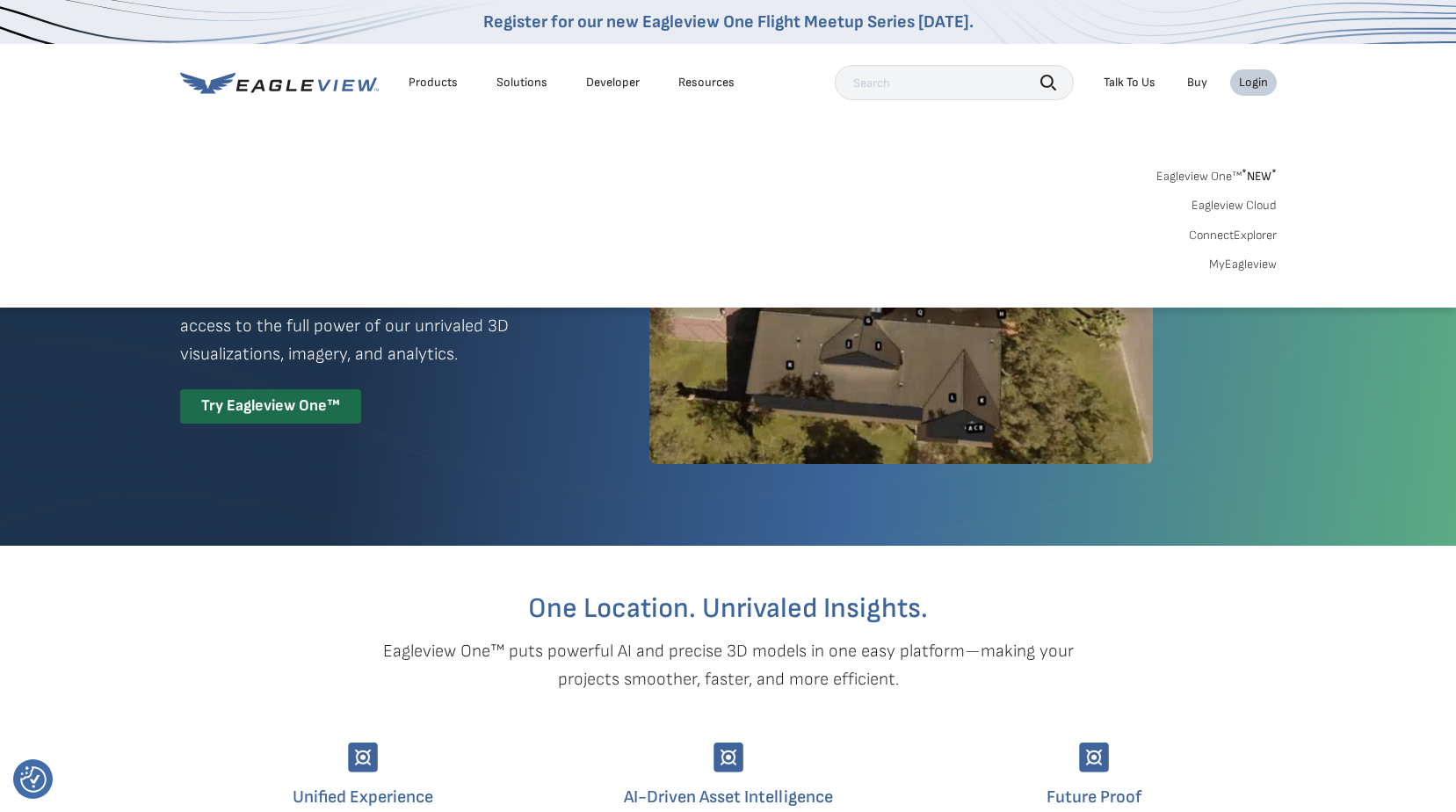
click at [443, 82] on div "Products" at bounding box center [432, 83] width 49 height 16
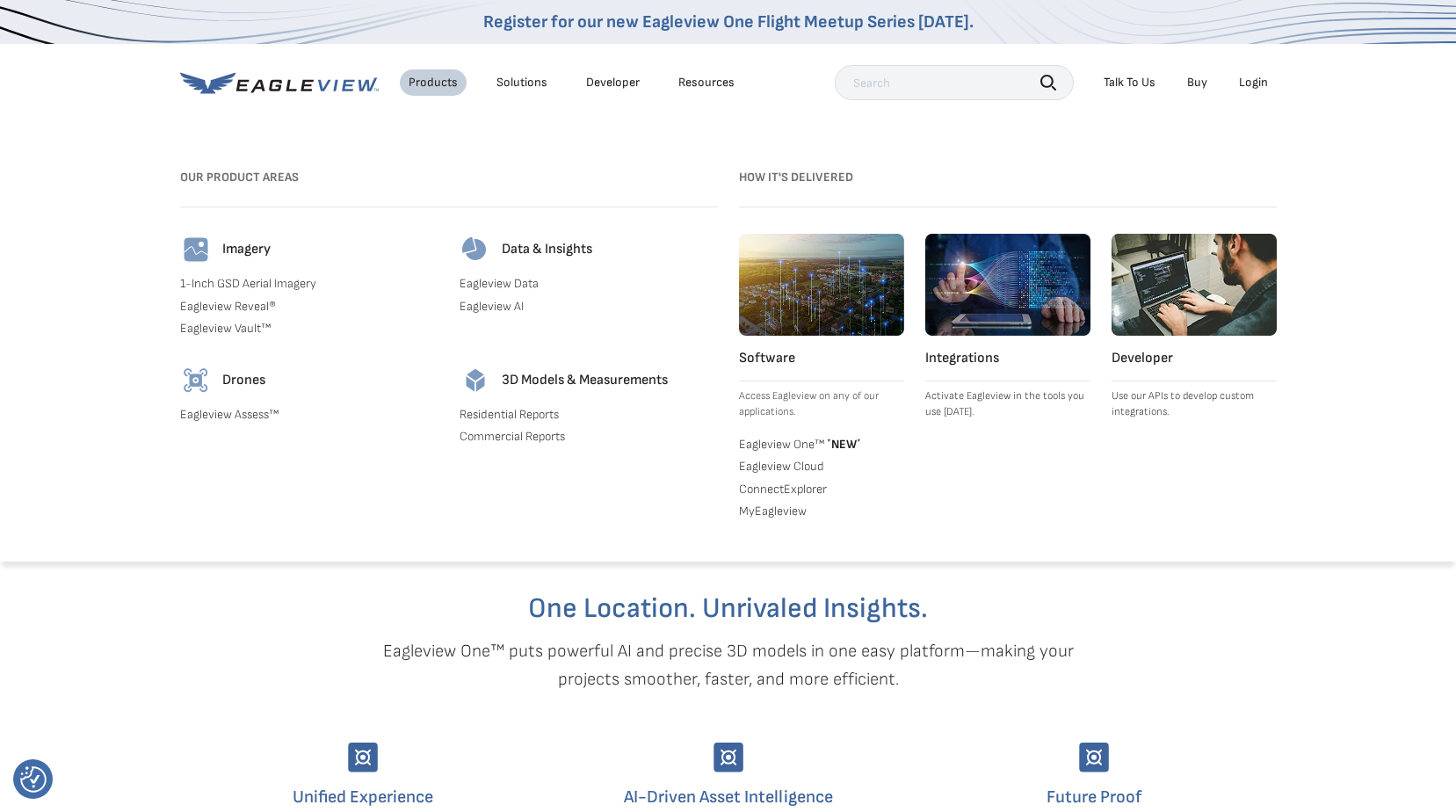
click at [443, 82] on div "Products" at bounding box center [432, 83] width 49 height 16
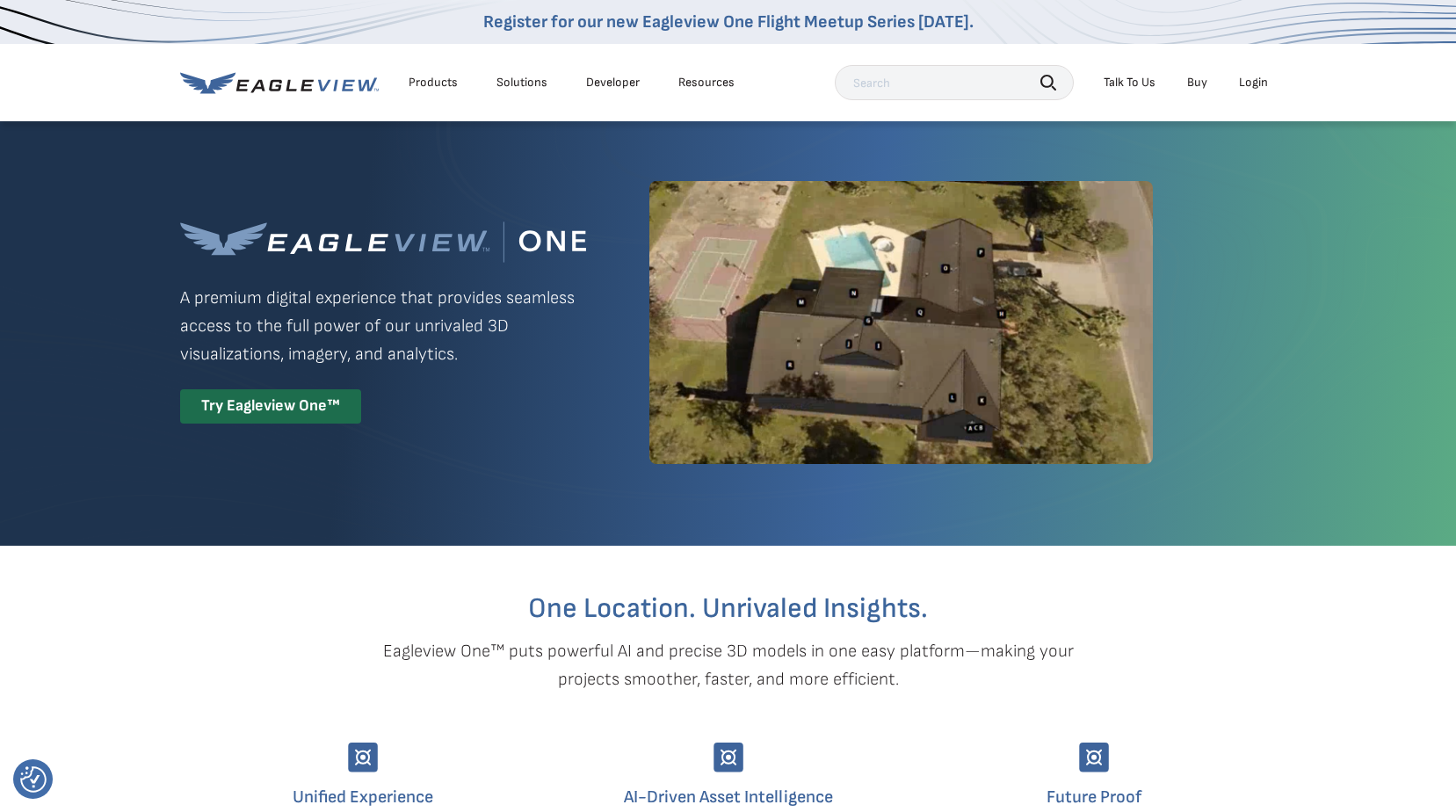
click at [443, 82] on div "Products" at bounding box center [432, 83] width 49 height 16
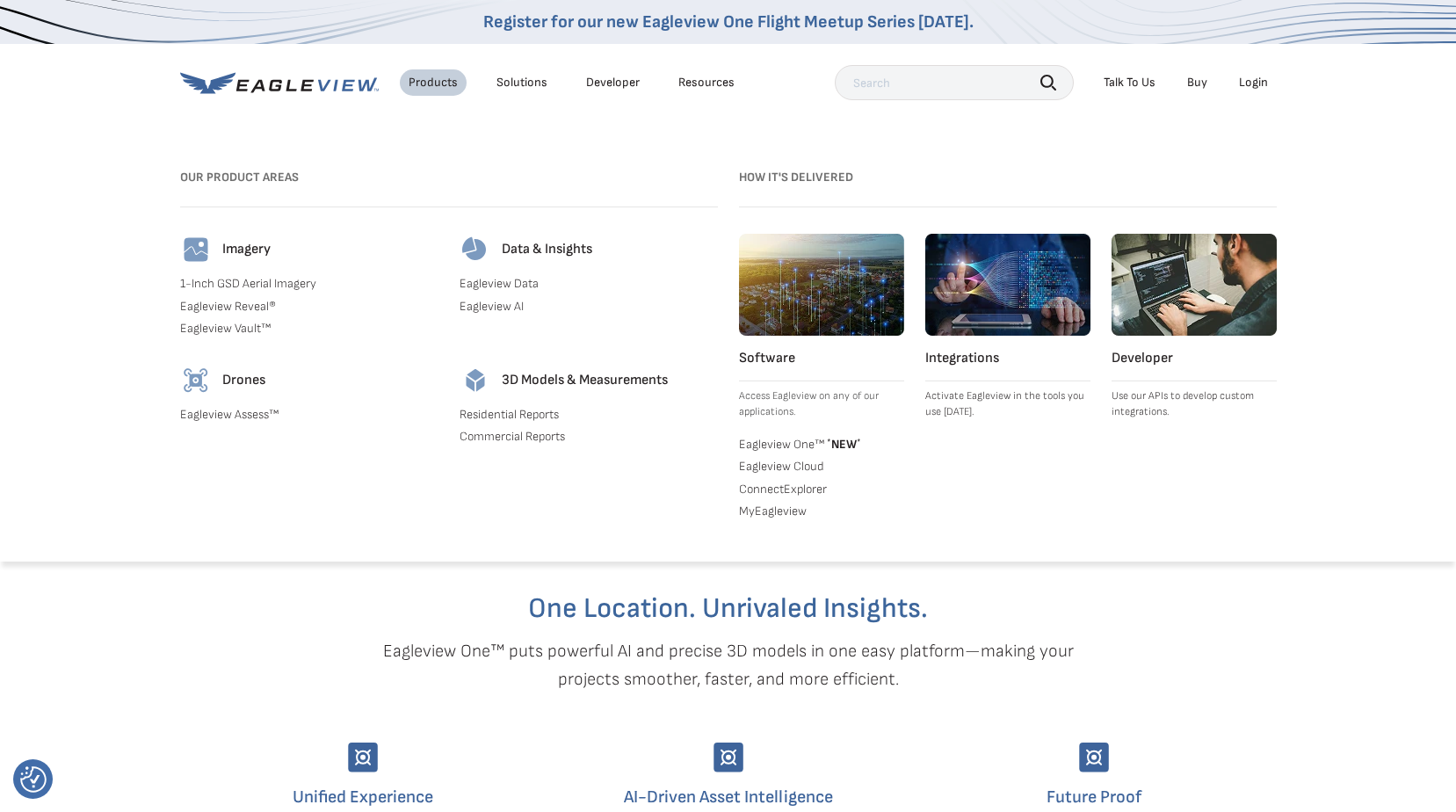
click at [443, 82] on div "Products" at bounding box center [432, 83] width 49 height 16
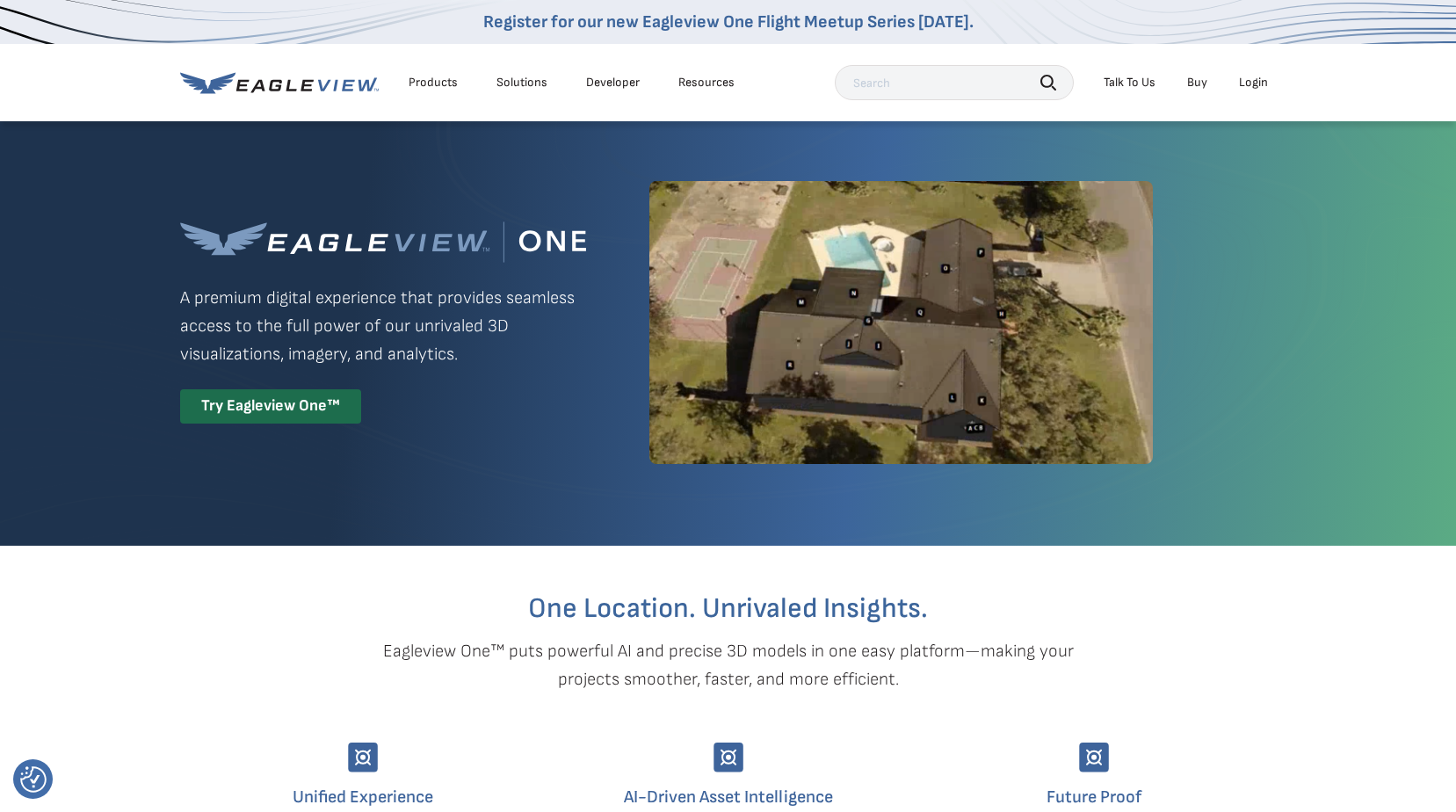
click at [413, 73] on li "Products" at bounding box center [432, 83] width 67 height 27
click at [429, 80] on div "Products" at bounding box center [432, 83] width 49 height 16
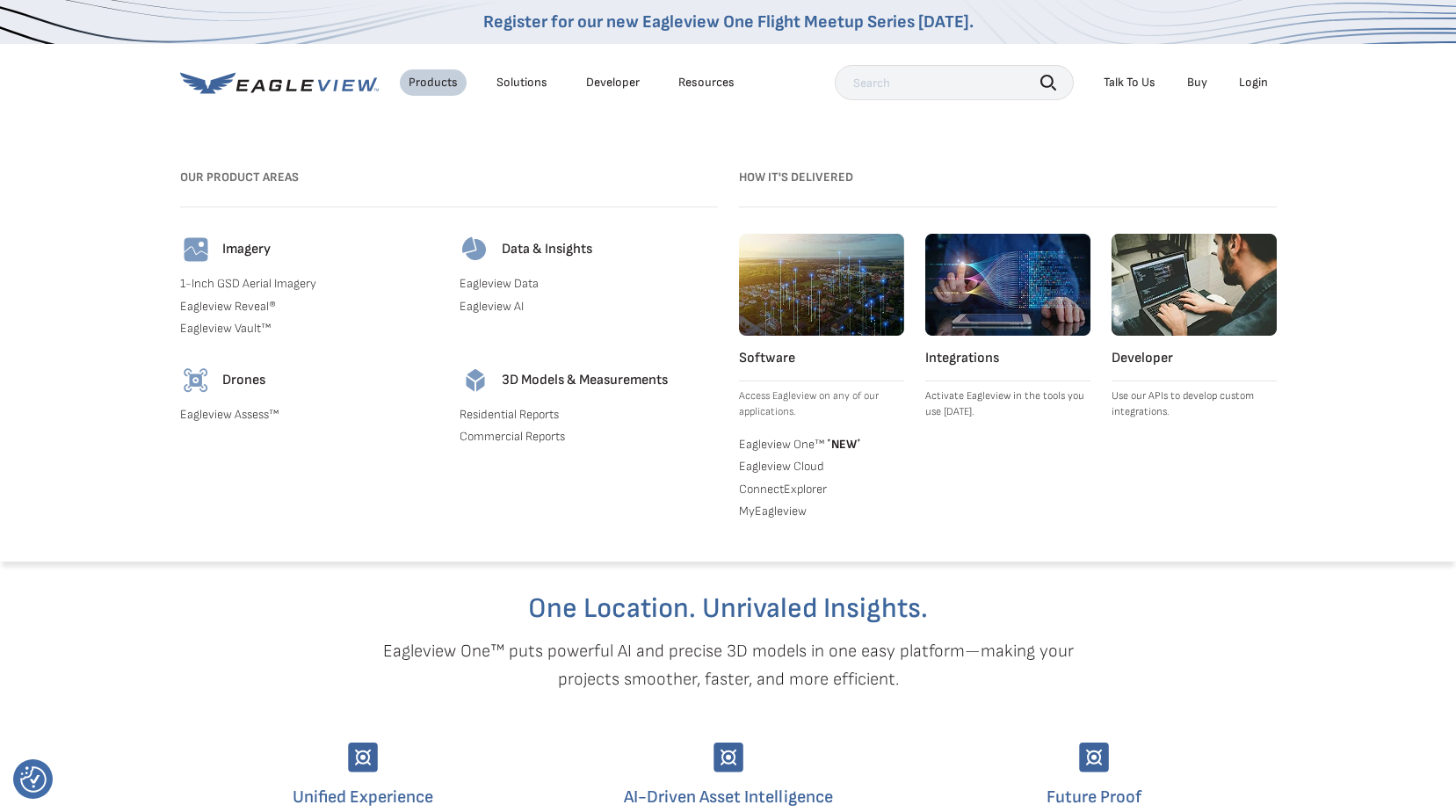
click at [496, 308] on link "Eagleview AI" at bounding box center [589, 307] width 258 height 16
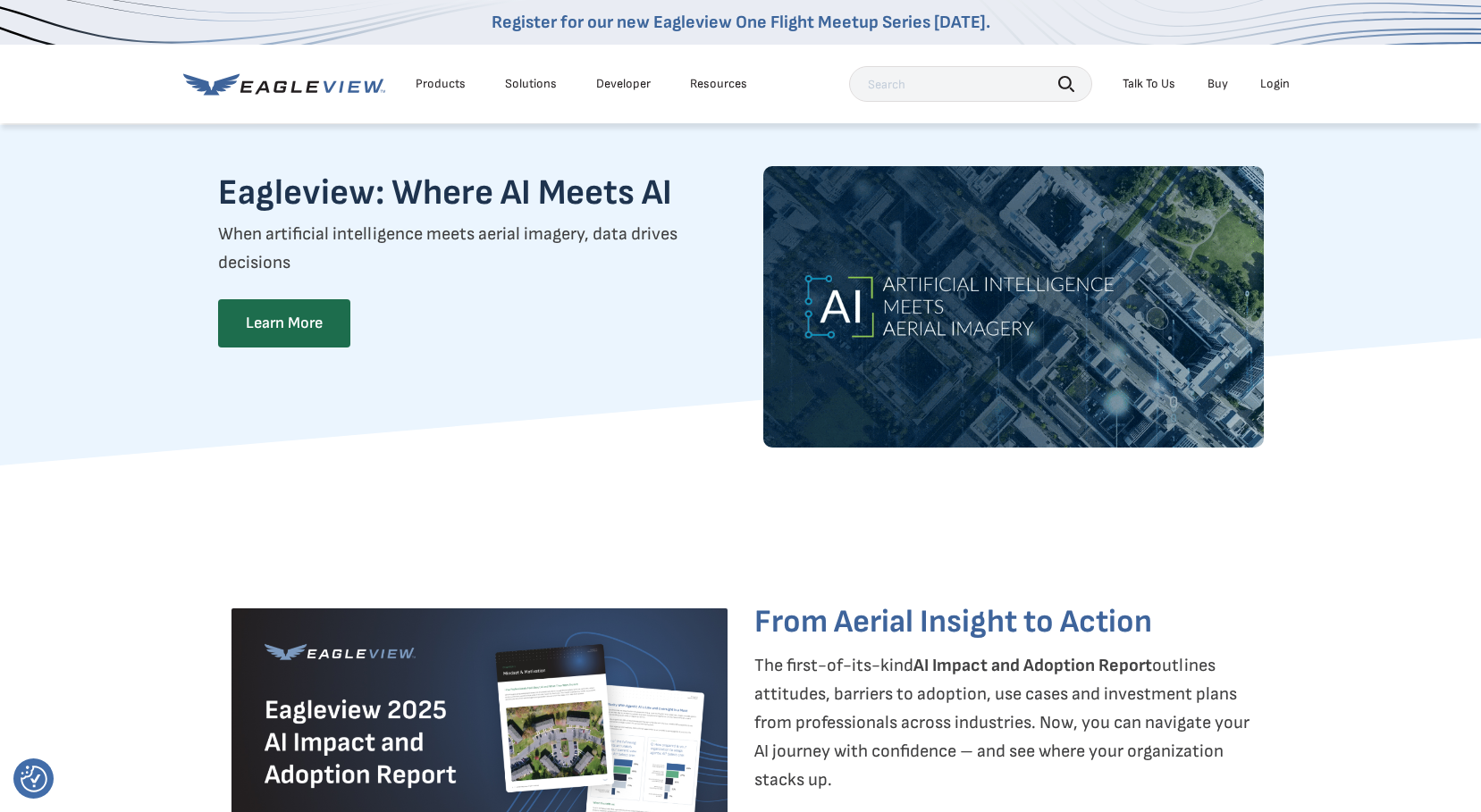
click at [625, 80] on link "Developer" at bounding box center [623, 84] width 54 height 16
click at [543, 83] on div "Solutions" at bounding box center [530, 84] width 52 height 16
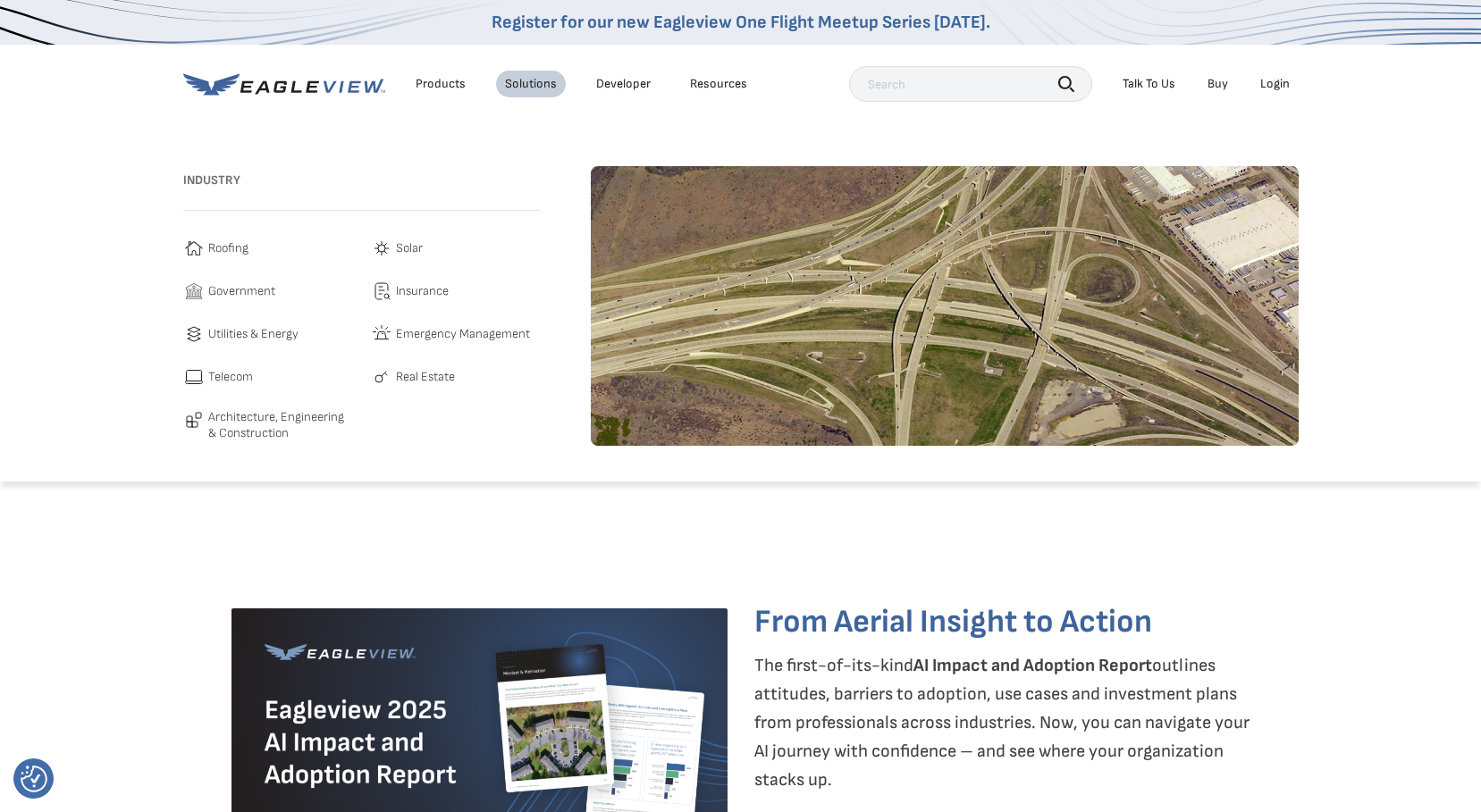
click at [254, 292] on span "Government" at bounding box center [242, 291] width 67 height 22
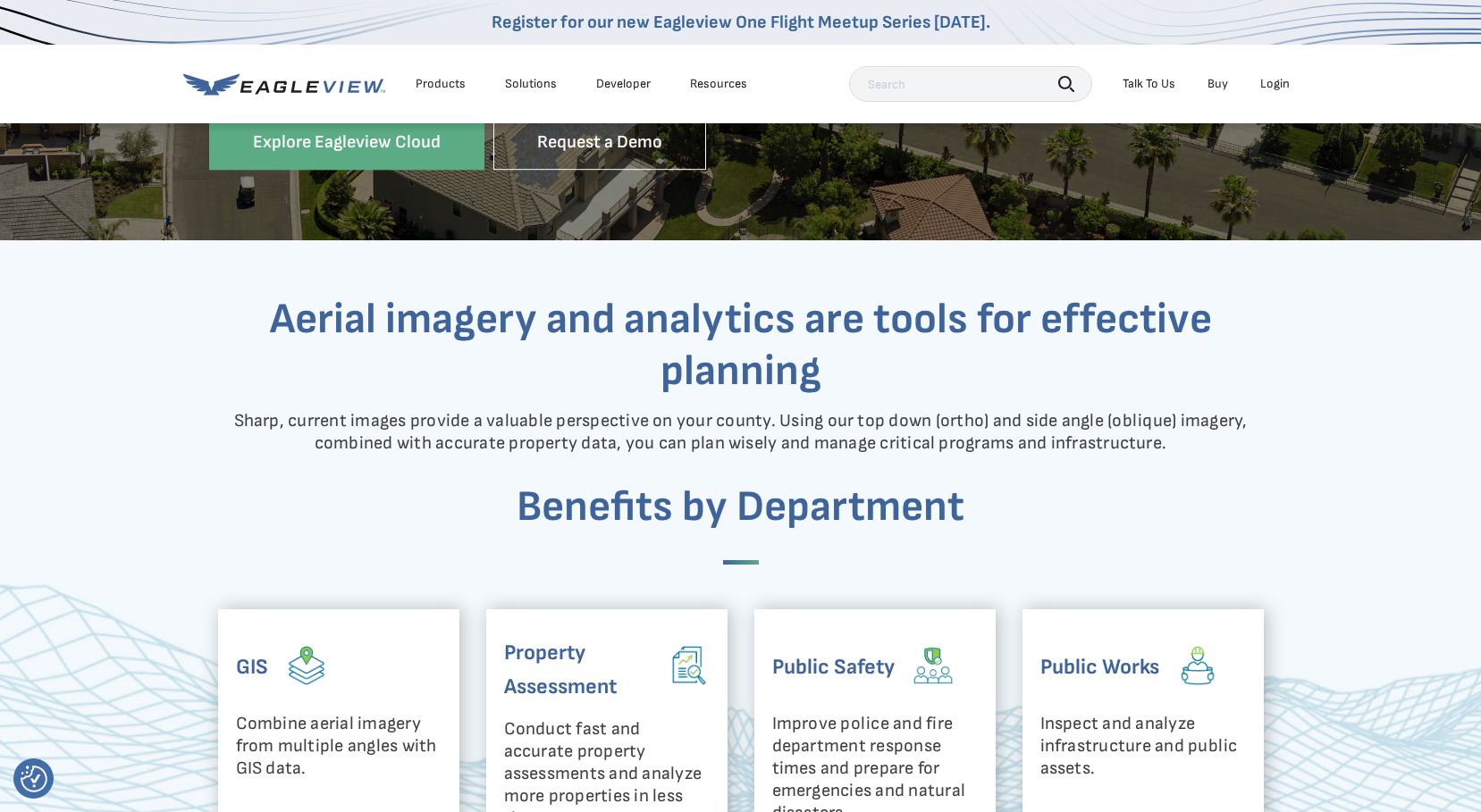
scroll to position [834, 0]
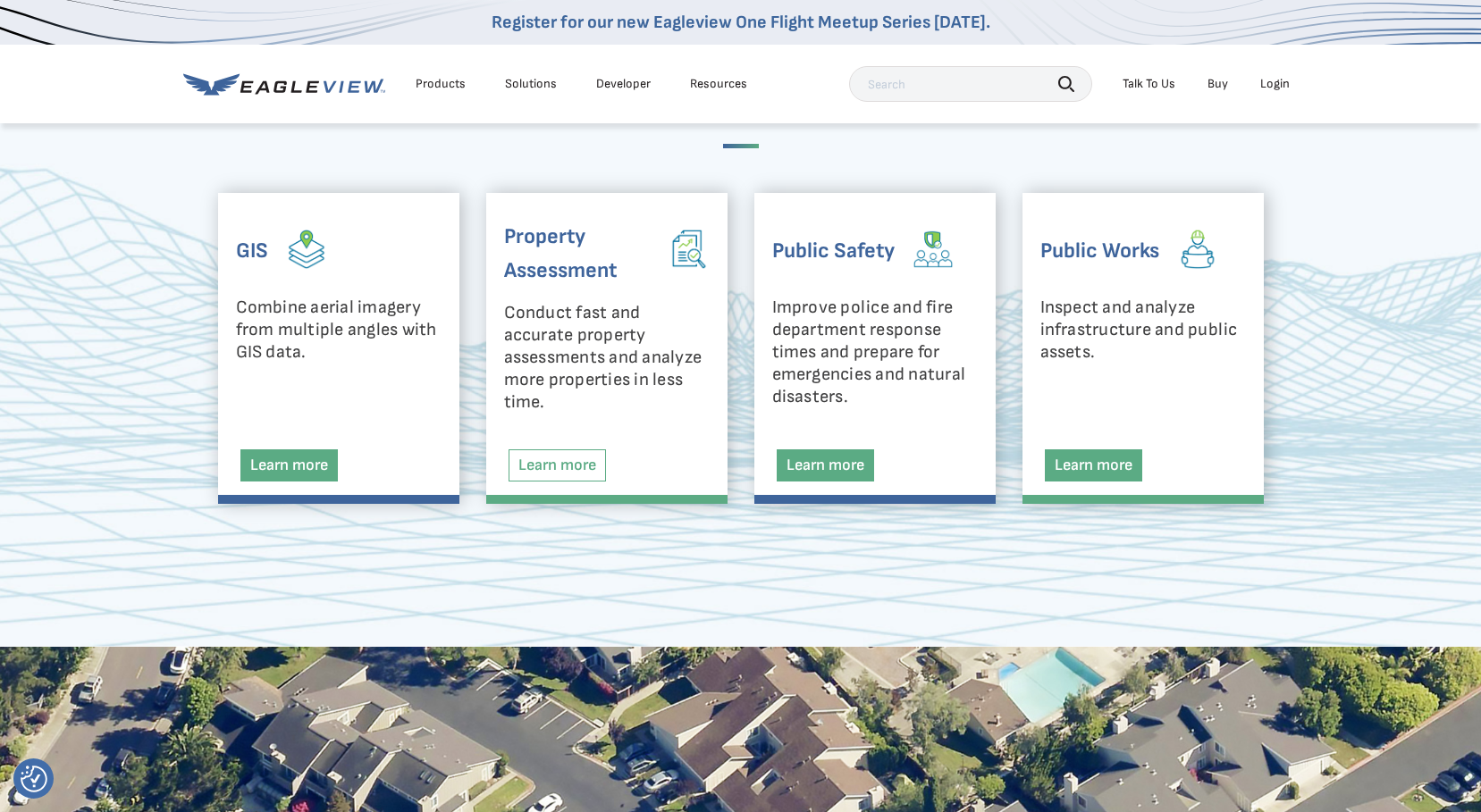
click at [558, 460] on link "Learn more" at bounding box center [557, 466] width 98 height 33
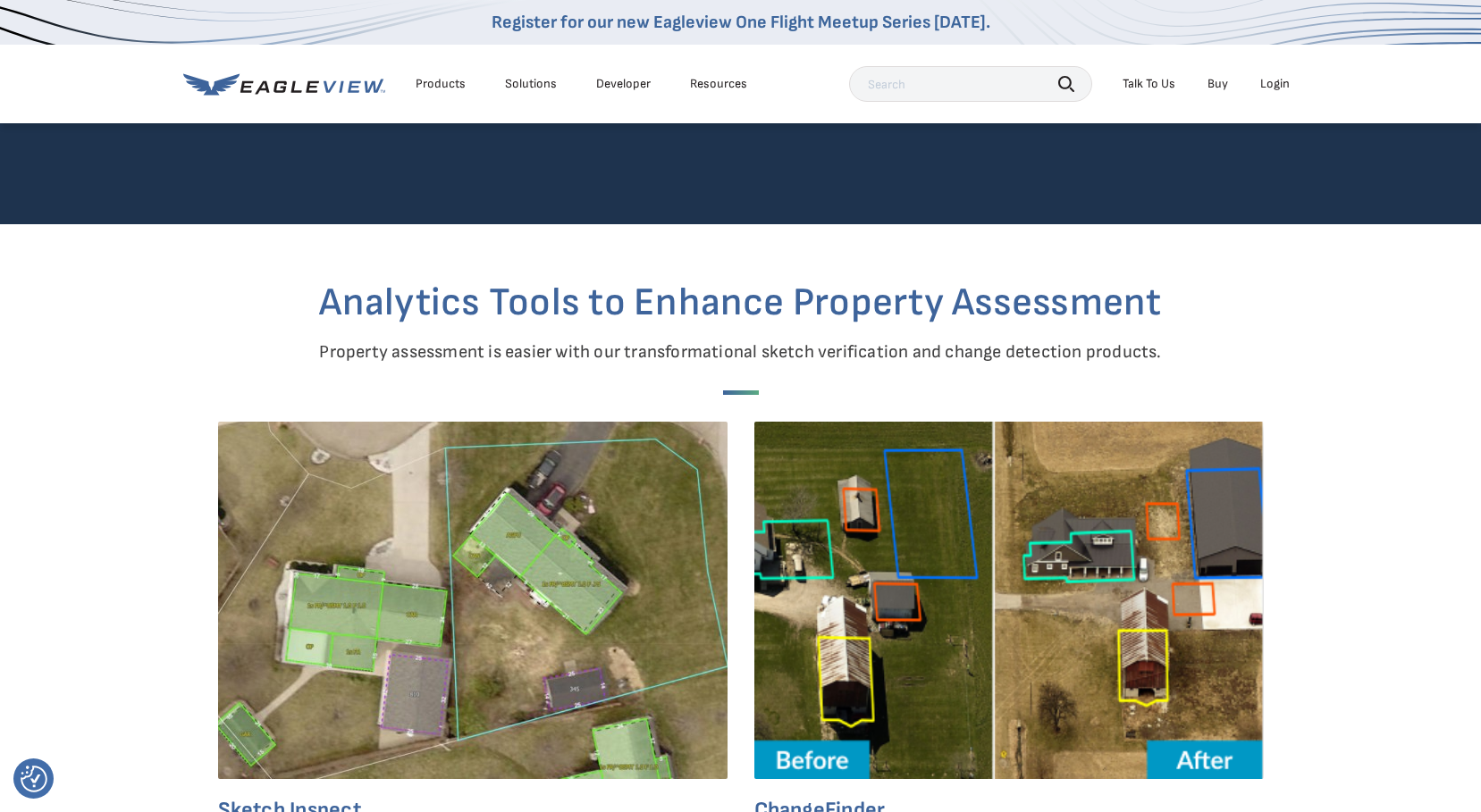
scroll to position [2501, 0]
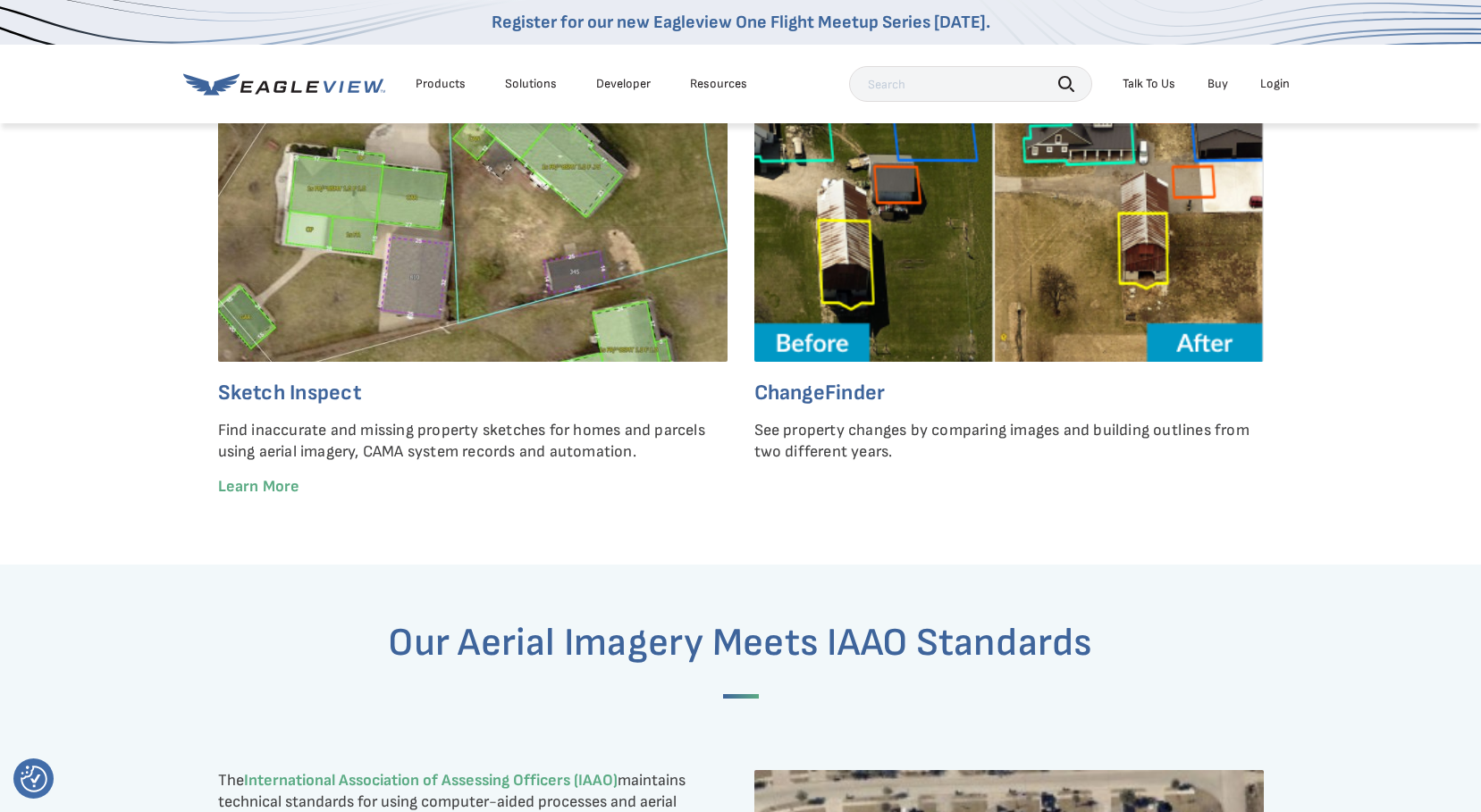
click at [843, 380] on strong "ChangeFinder" at bounding box center [820, 392] width 131 height 26
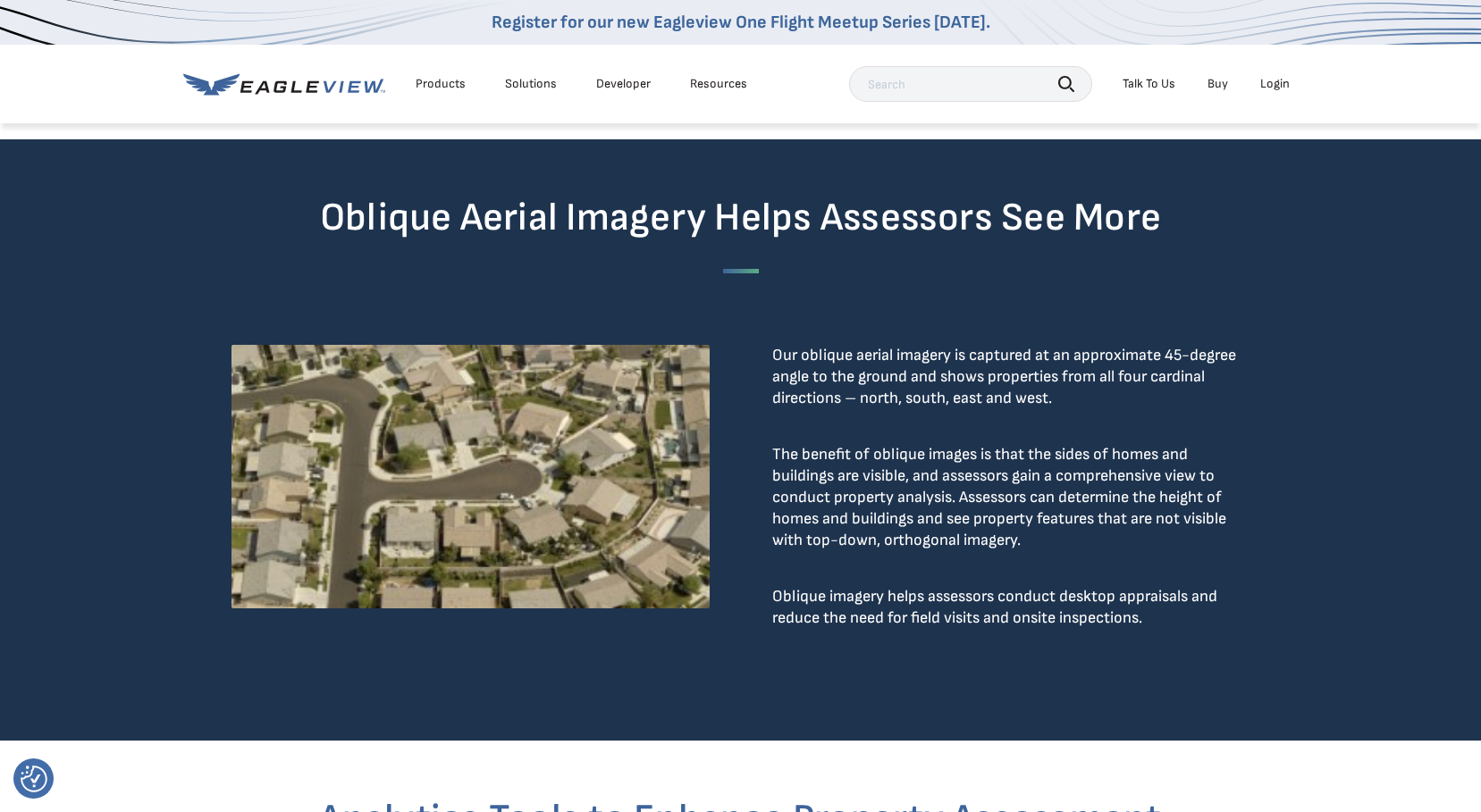
scroll to position [0, 0]
